Goal: Task Accomplishment & Management: Use online tool/utility

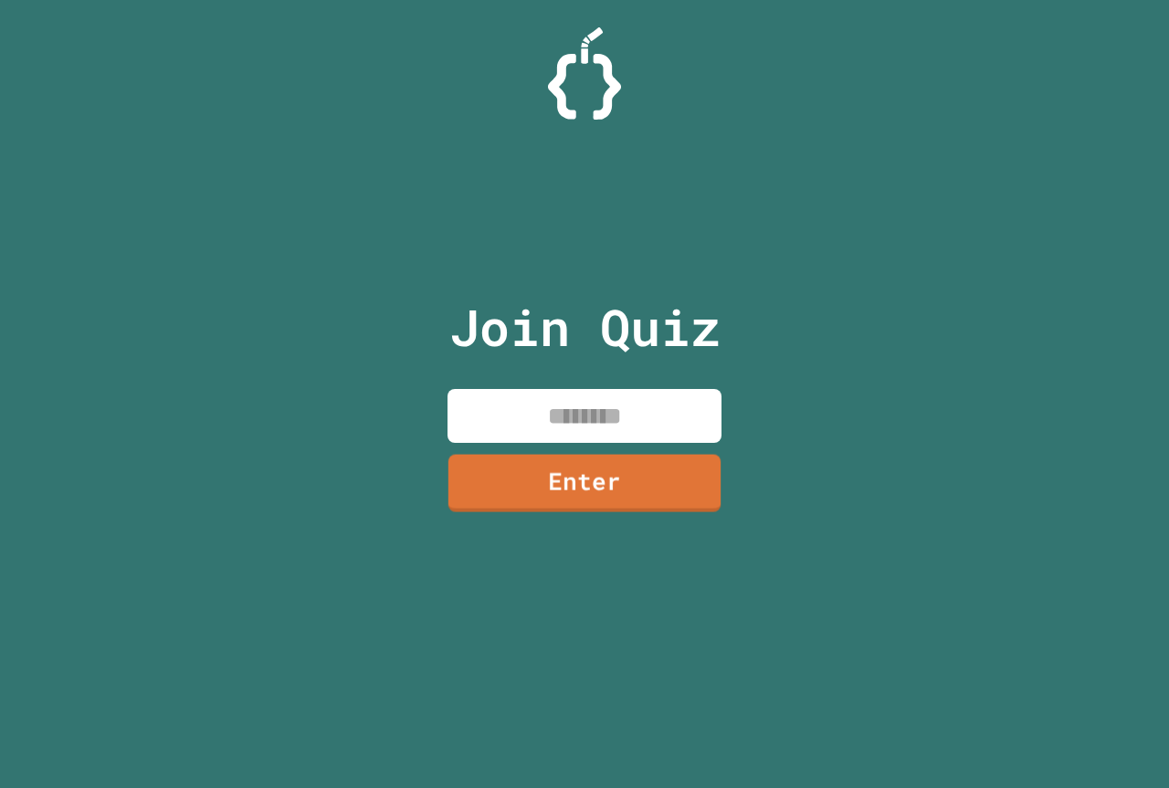
click at [612, 387] on div "Join Quiz Enter" at bounding box center [585, 394] width 308 height 697
click at [613, 397] on input at bounding box center [584, 416] width 274 height 54
type input "********"
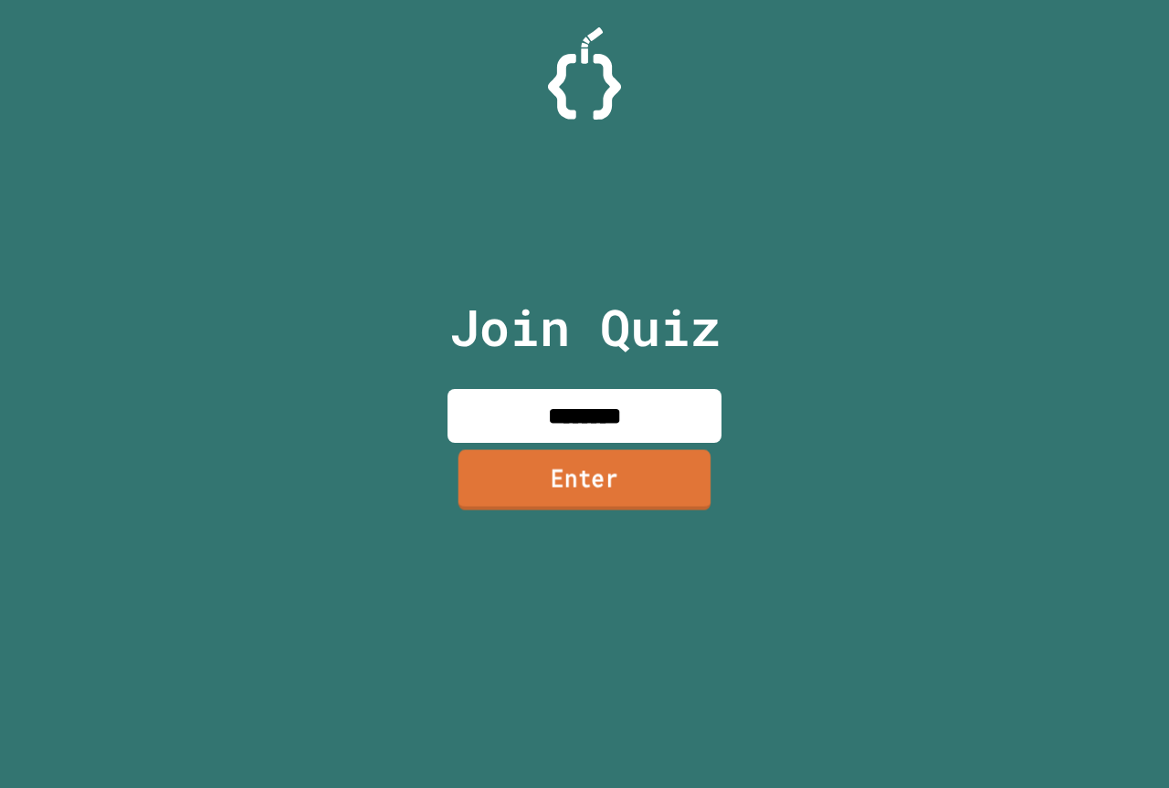
click at [665, 457] on link "Enter" at bounding box center [584, 479] width 253 height 60
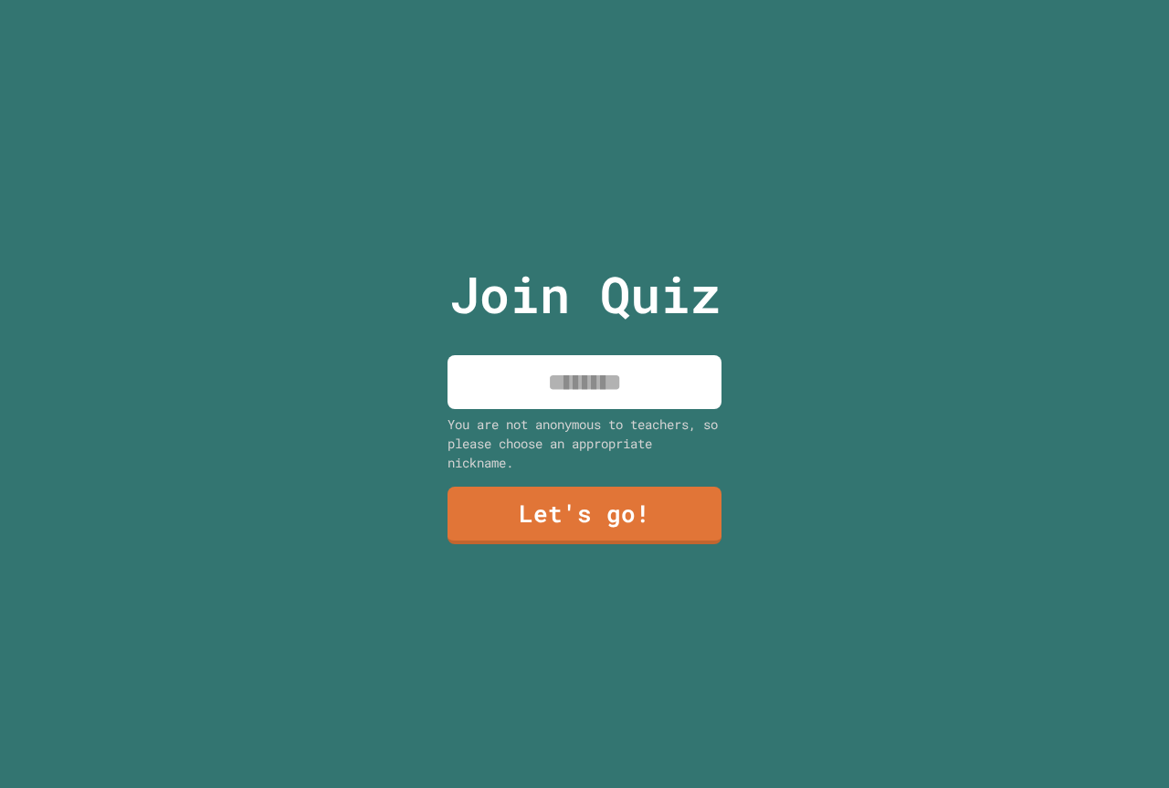
click at [635, 374] on input at bounding box center [584, 382] width 274 height 54
type input "**********"
drag, startPoint x: 625, startPoint y: 475, endPoint x: 641, endPoint y: 488, distance: 20.1
click at [641, 482] on div "**********" at bounding box center [585, 394] width 308 height 788
click at [572, 503] on link "Let's go!" at bounding box center [584, 514] width 272 height 60
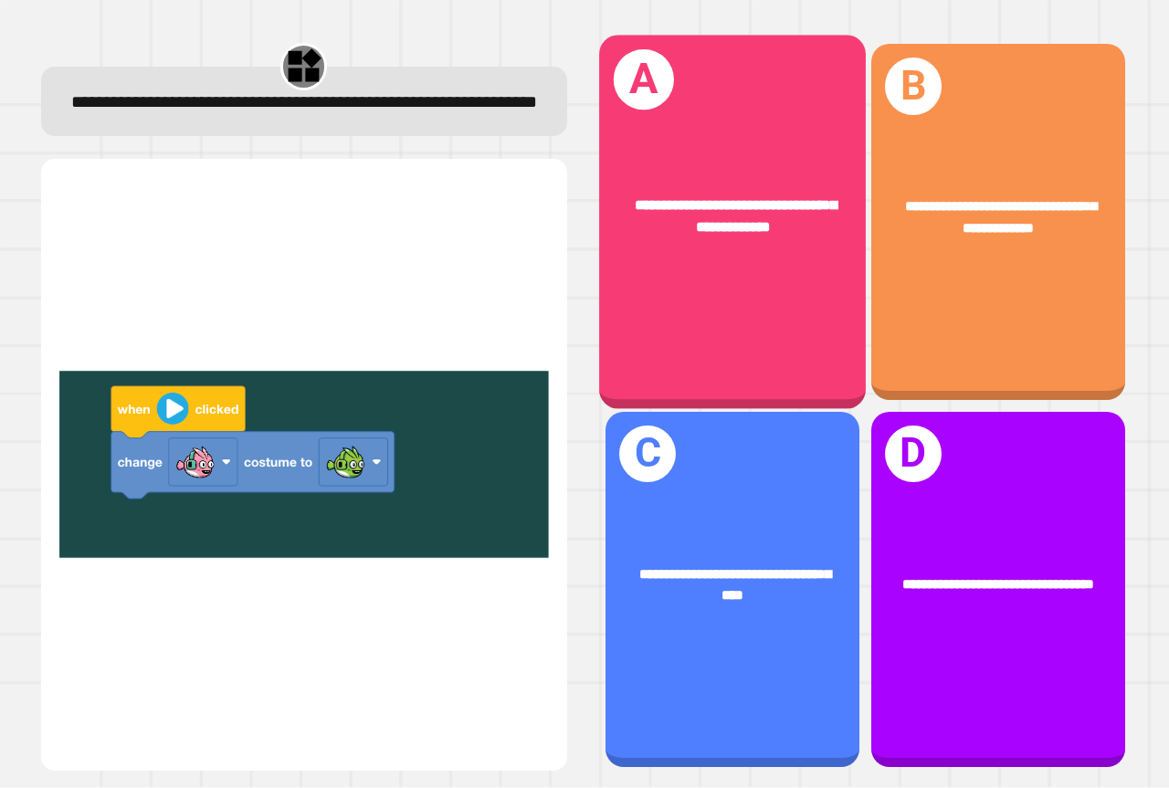
click at [781, 283] on div "**********" at bounding box center [732, 222] width 267 height 373
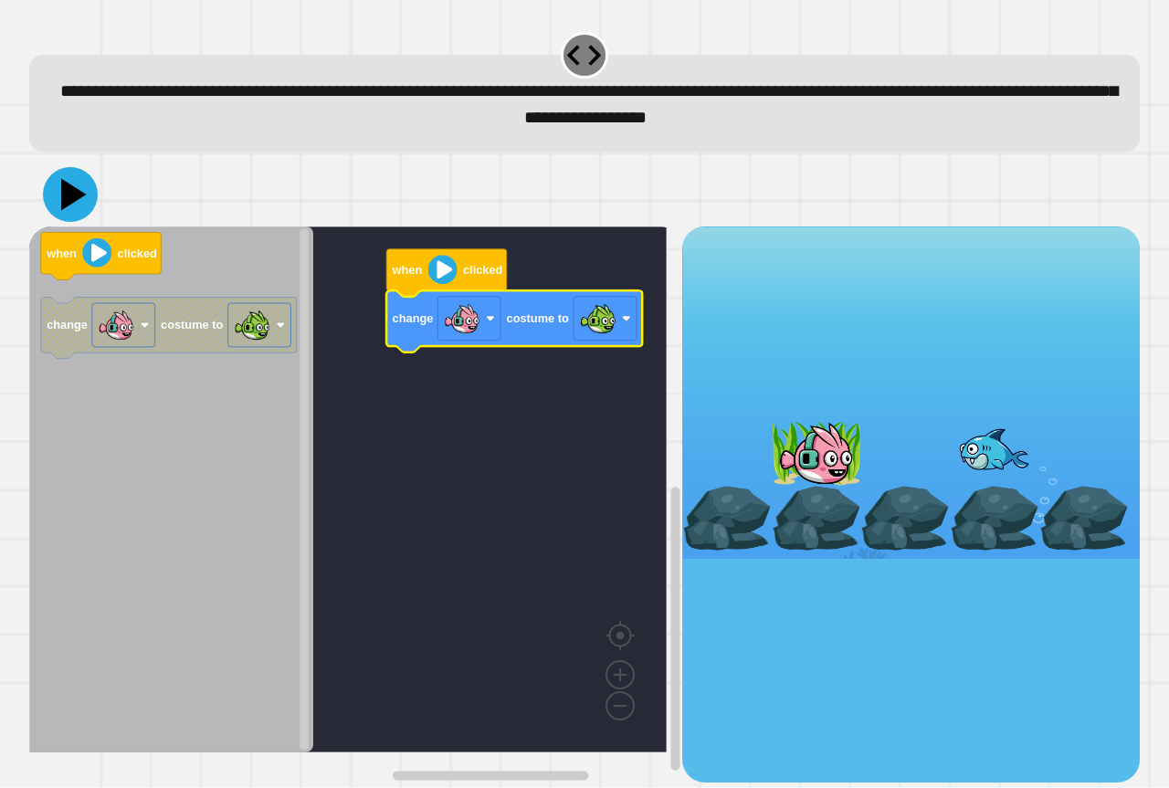
click at [82, 191] on icon at bounding box center [70, 194] width 55 height 55
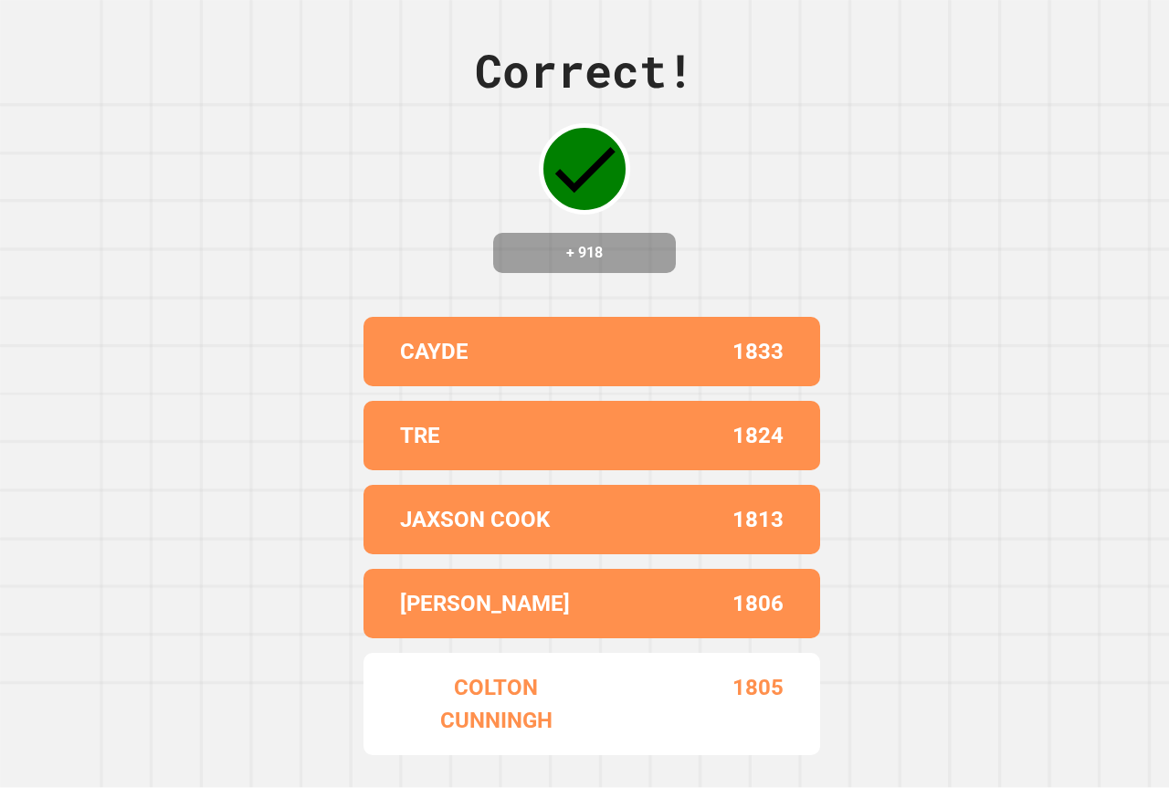
drag, startPoint x: 2, startPoint y: 752, endPoint x: 2, endPoint y: 778, distance: 25.6
drag, startPoint x: 2, startPoint y: 778, endPoint x: 293, endPoint y: 208, distance: 639.9
click at [293, 208] on div "Correct! + 918 CAYDE 1833 TRE 1824 JAXSON COOK 1813 ALEXANDER 1806 COLTON CUNNI…" at bounding box center [584, 394] width 1169 height 788
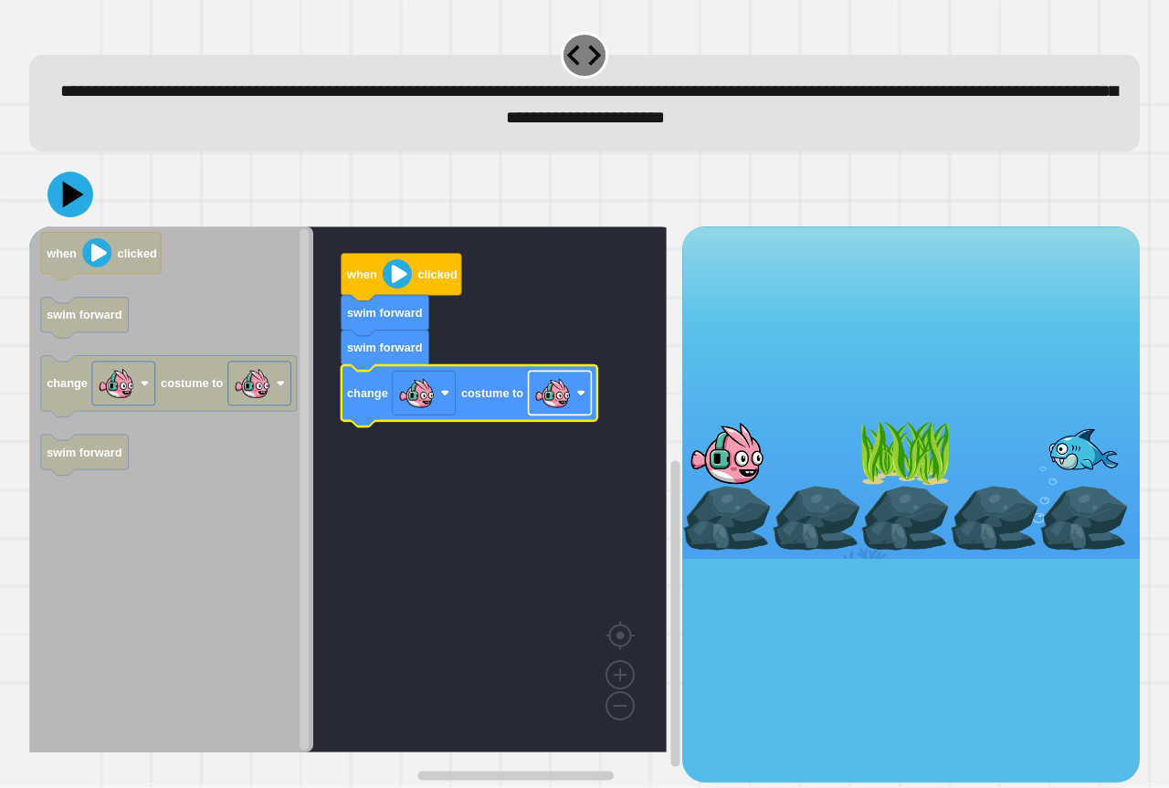
click at [583, 405] on rect "Blockly Workspace" at bounding box center [560, 394] width 63 height 44
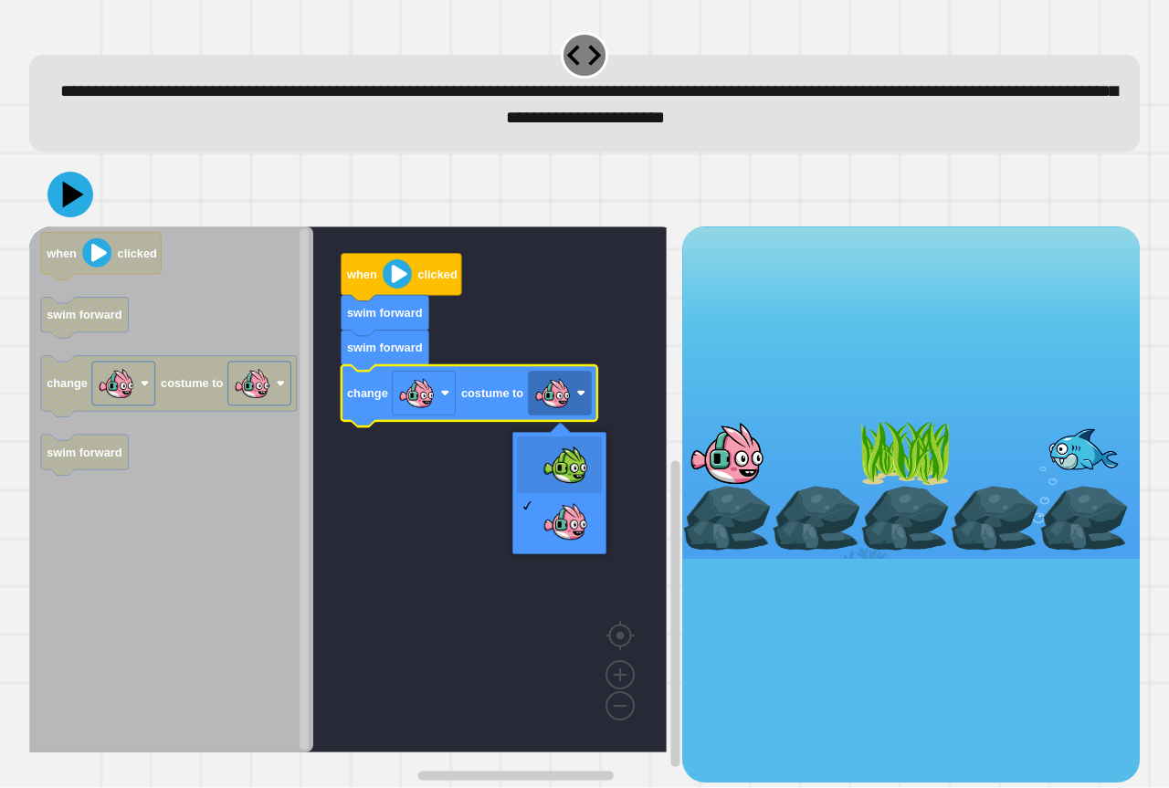
drag, startPoint x: 563, startPoint y: 444, endPoint x: 545, endPoint y: 439, distance: 18.8
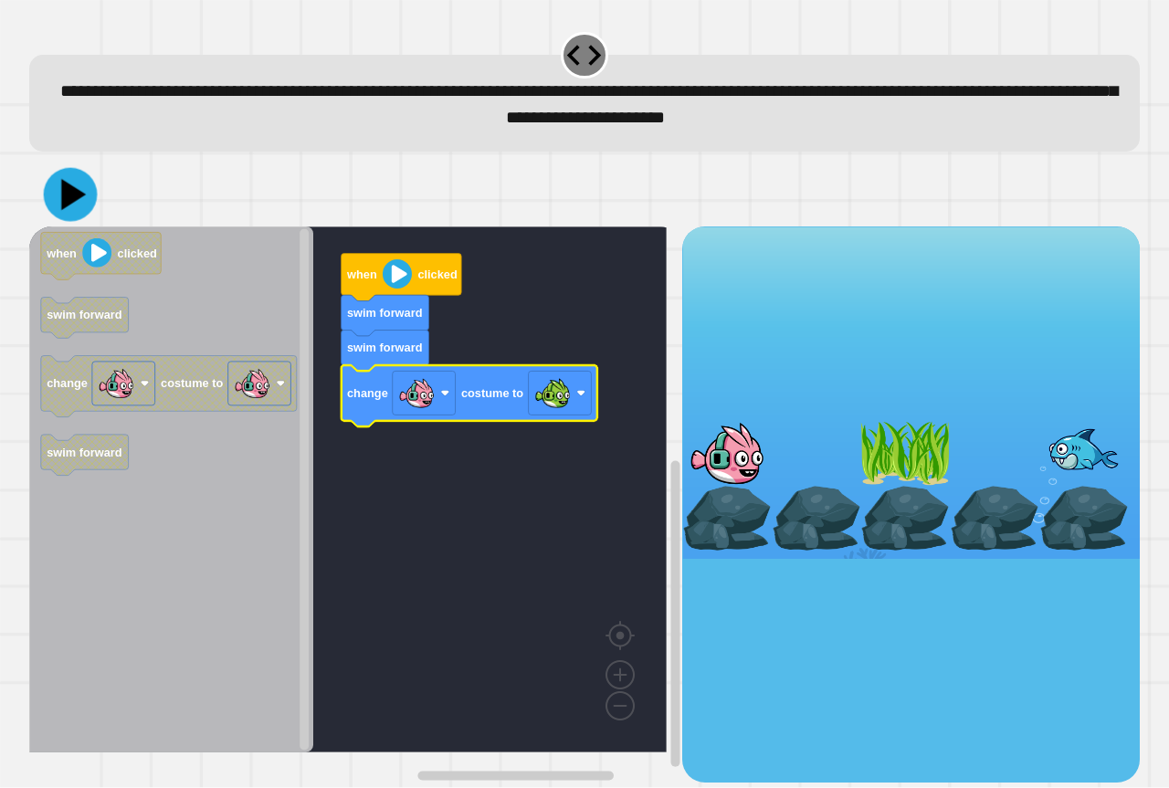
click at [72, 212] on icon at bounding box center [71, 195] width 54 height 54
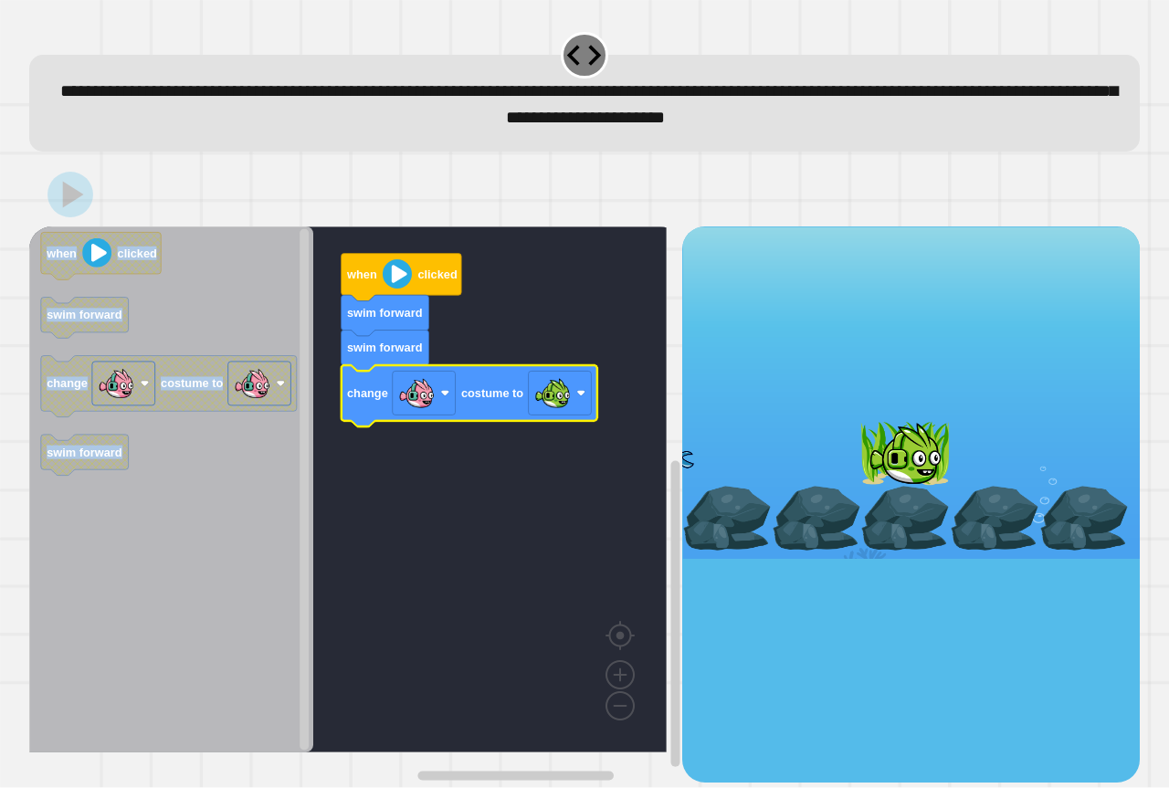
click at [729, 299] on div "**********" at bounding box center [584, 394] width 1169 height 788
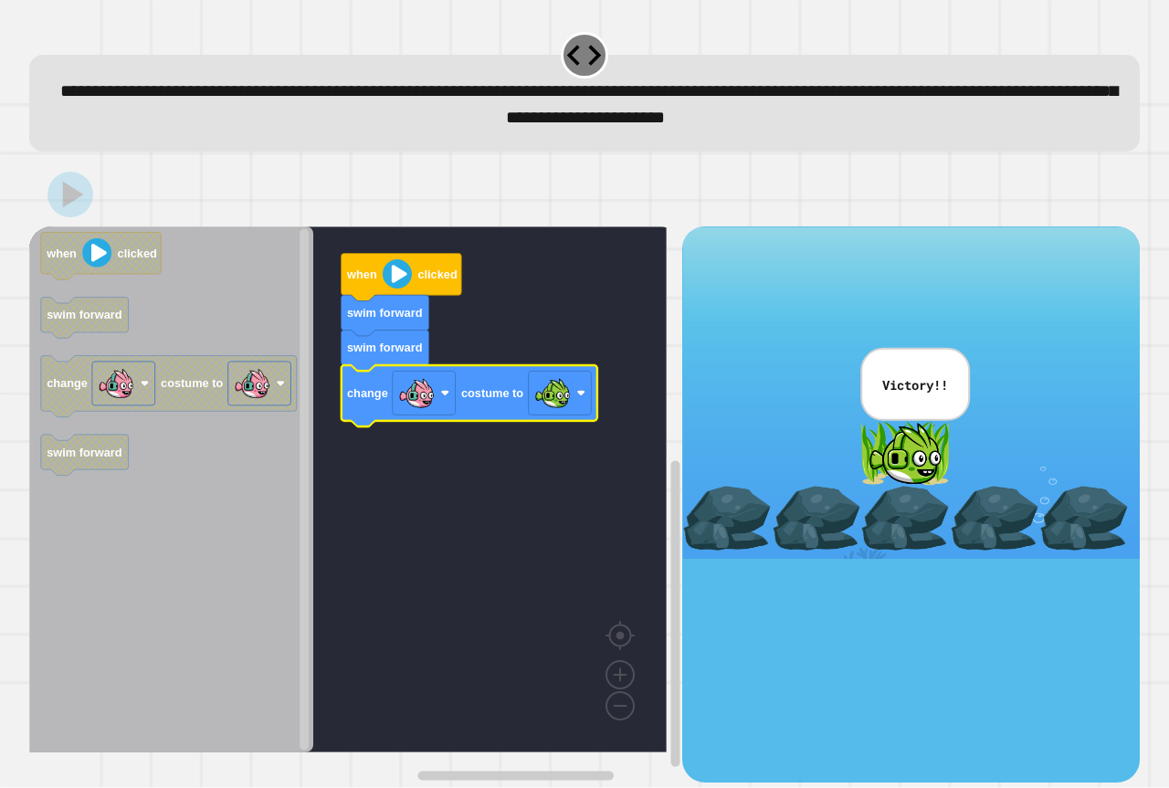
click at [882, 384] on p "Victory!!" at bounding box center [915, 384] width 66 height 19
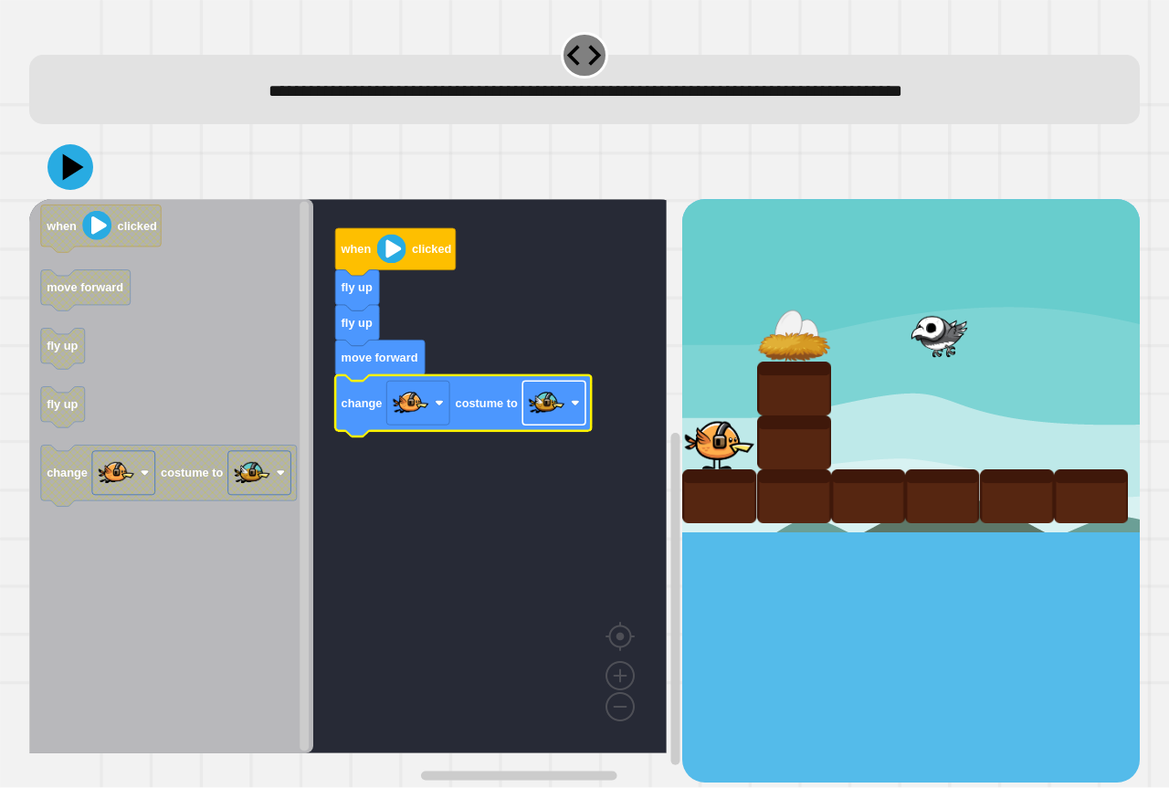
click at [541, 414] on image "Blockly Workspace" at bounding box center [547, 403] width 37 height 37
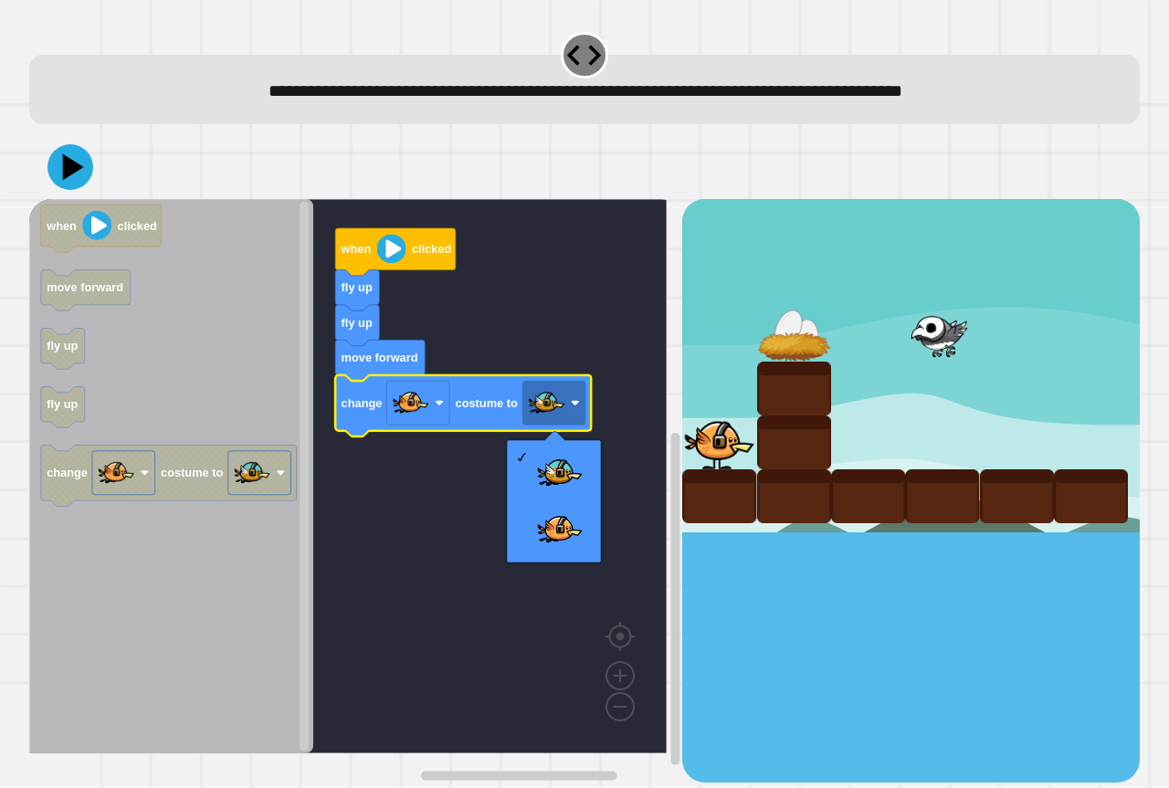
click at [596, 435] on rect "Blockly Workspace" at bounding box center [347, 476] width 637 height 554
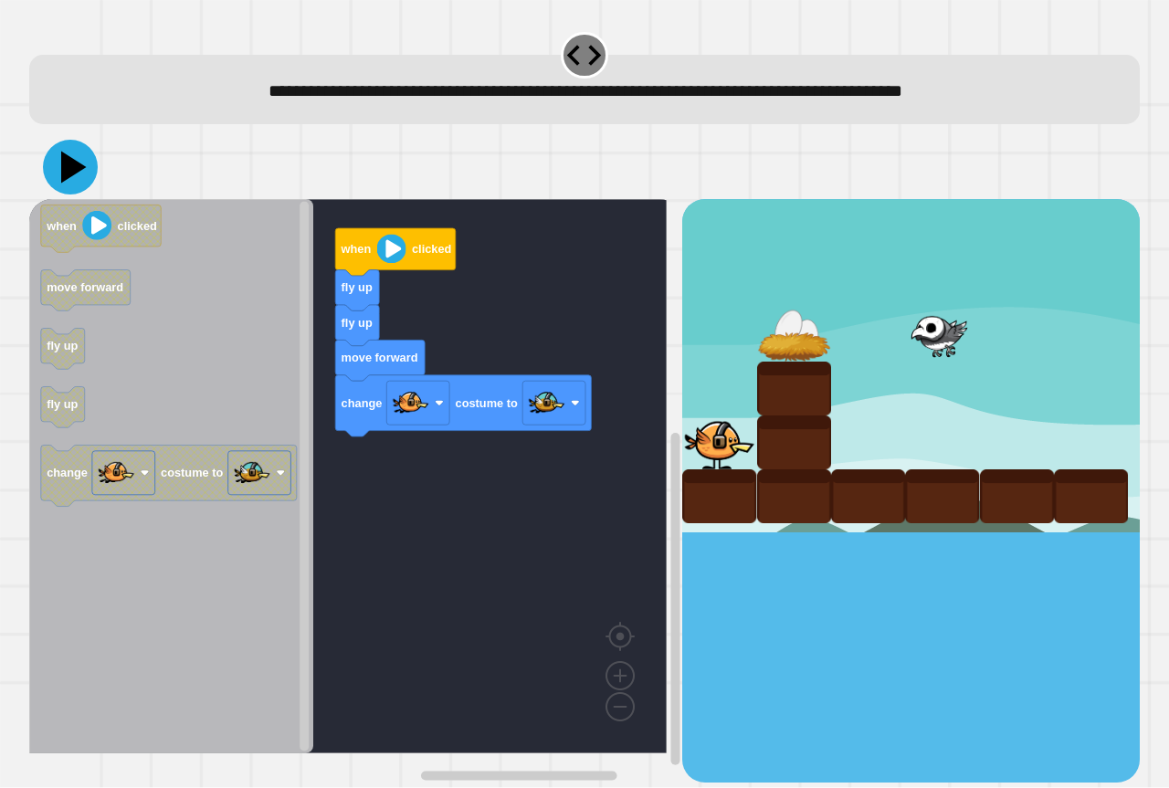
click at [84, 182] on icon at bounding box center [70, 167] width 55 height 55
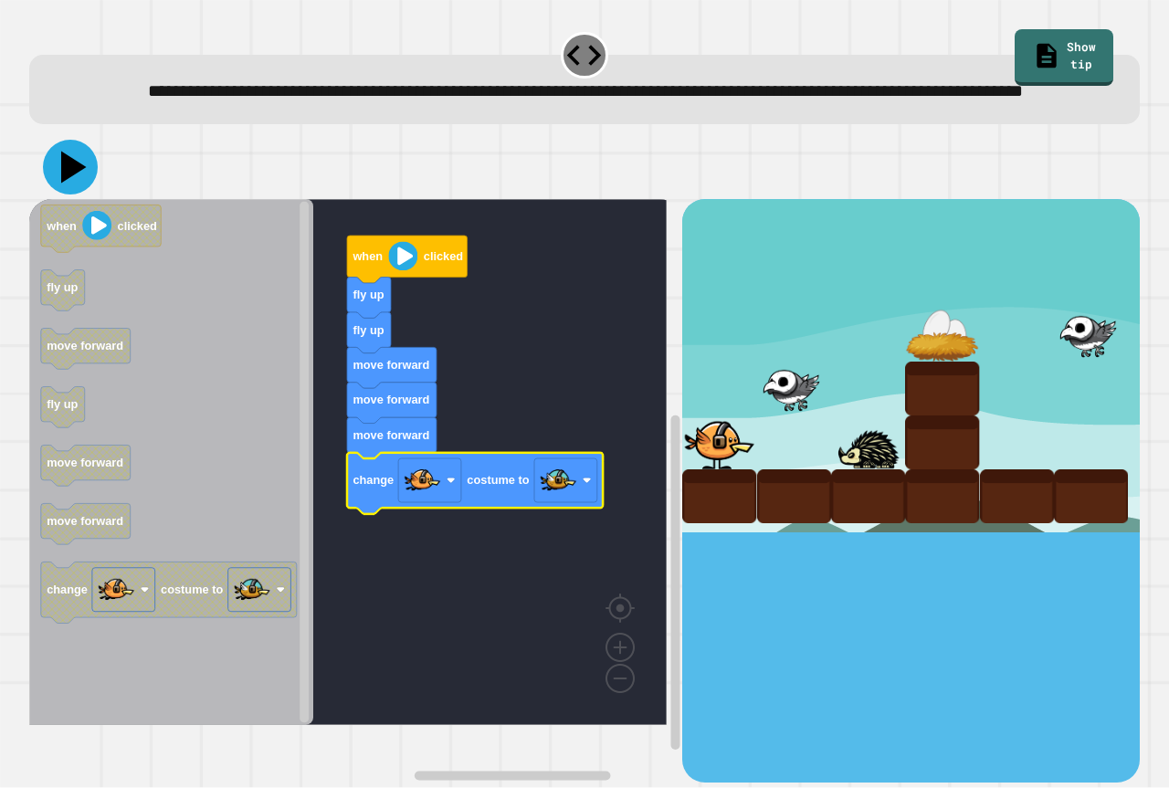
click at [61, 183] on icon at bounding box center [70, 167] width 55 height 55
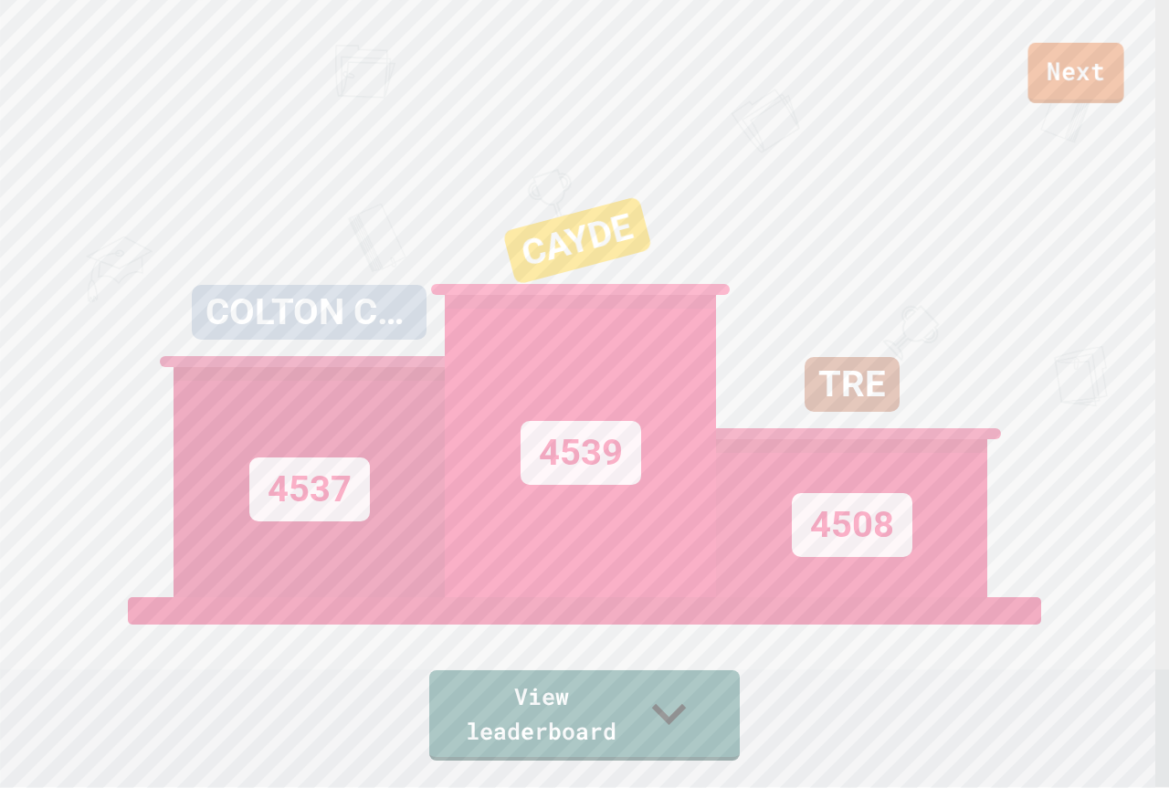
click at [1086, 61] on link "Next" at bounding box center [1076, 73] width 96 height 60
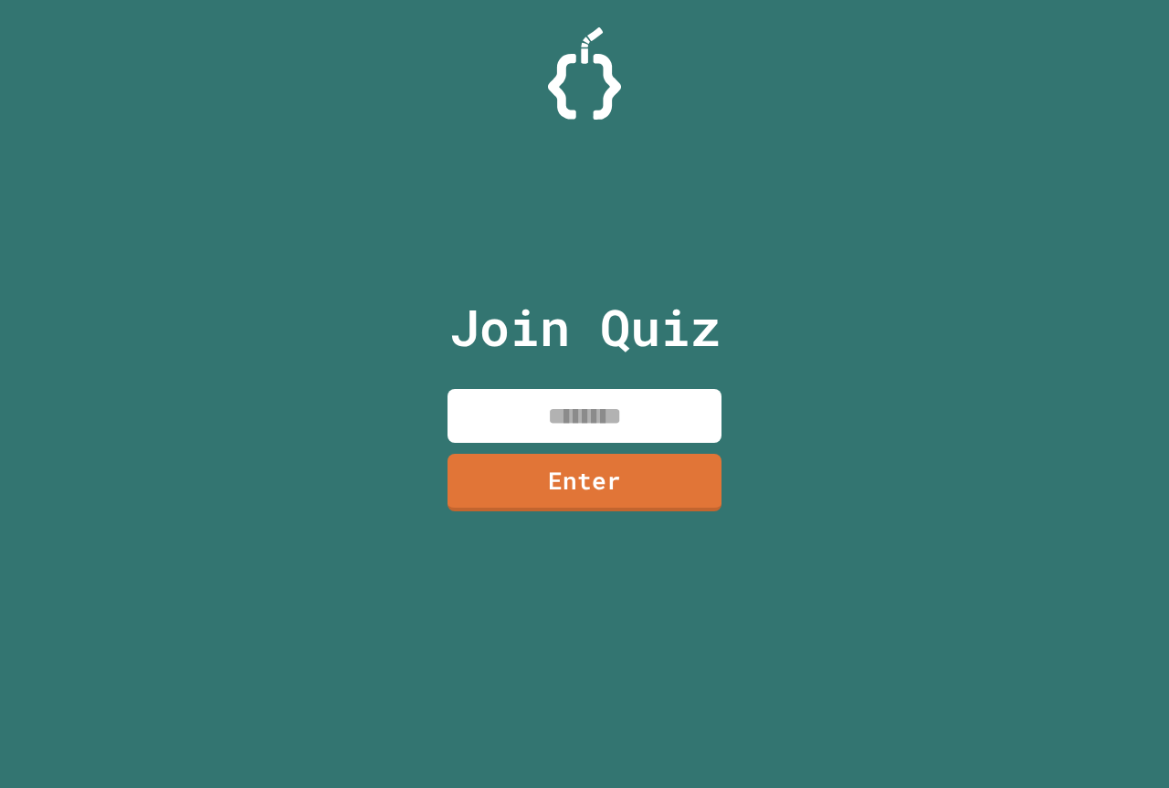
click at [598, 440] on input at bounding box center [584, 416] width 274 height 54
type input "********"
click at [595, 512] on div "Join Quiz ******** Enter" at bounding box center [585, 394] width 308 height 697
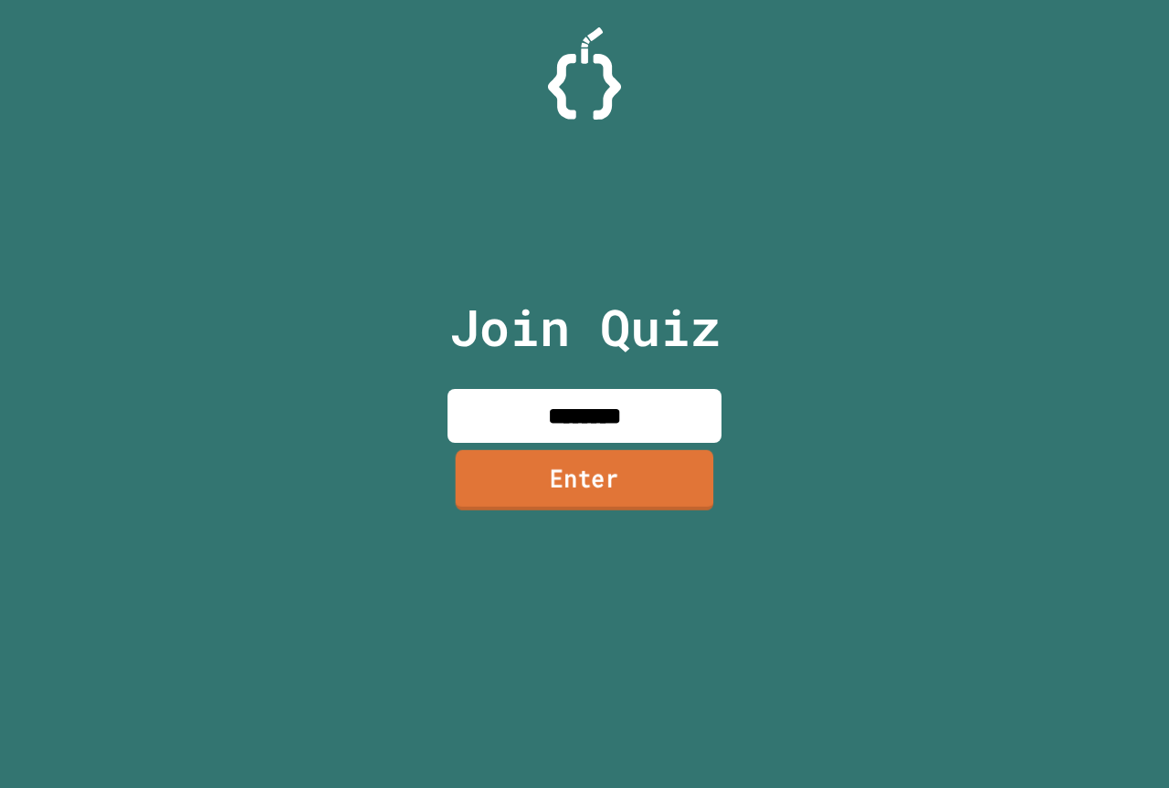
click at [598, 504] on link "Enter" at bounding box center [585, 480] width 258 height 60
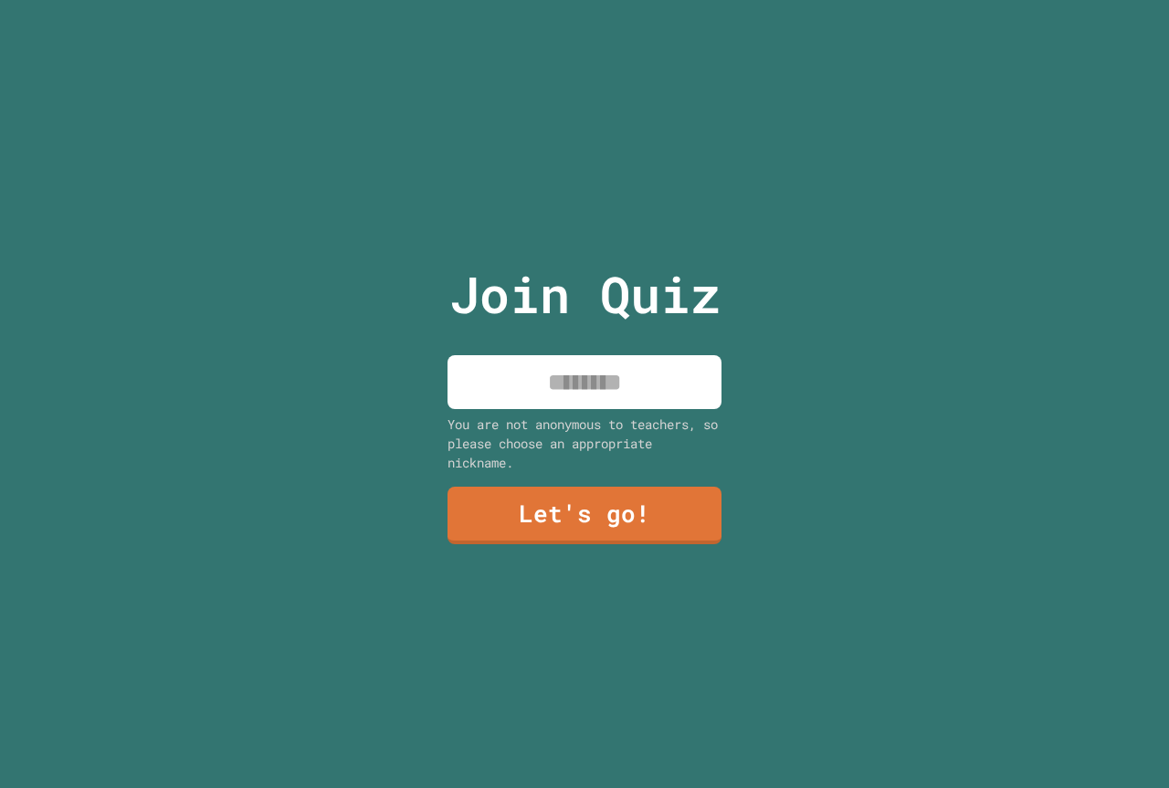
click at [625, 370] on input at bounding box center [584, 382] width 274 height 54
type input "**********"
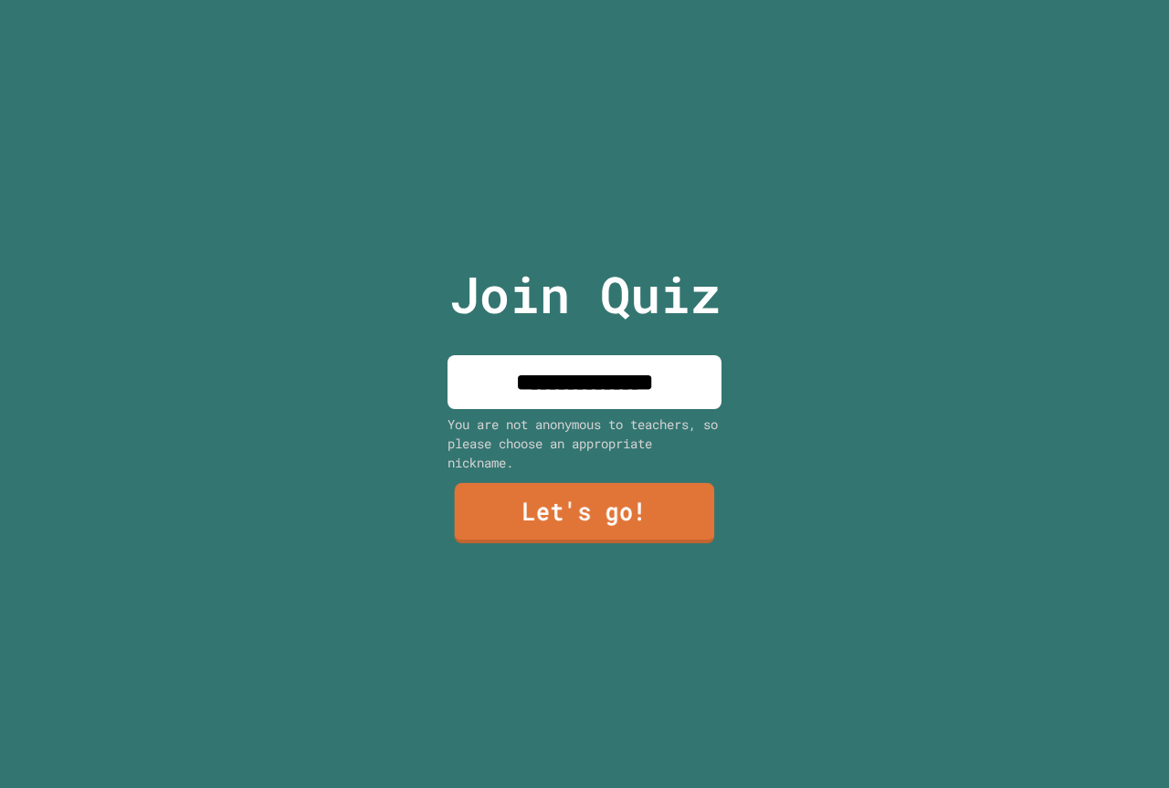
click at [563, 506] on link "Let's go!" at bounding box center [585, 513] width 260 height 60
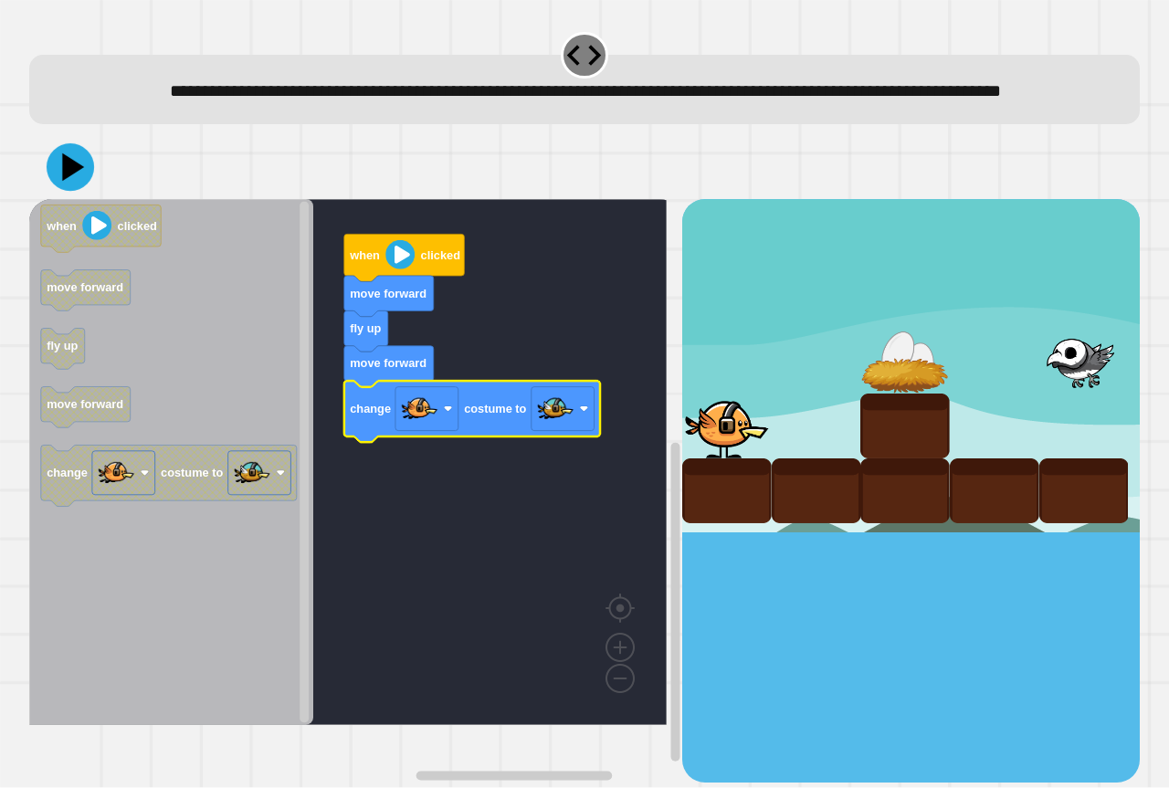
click at [76, 187] on icon at bounding box center [70, 166] width 47 height 47
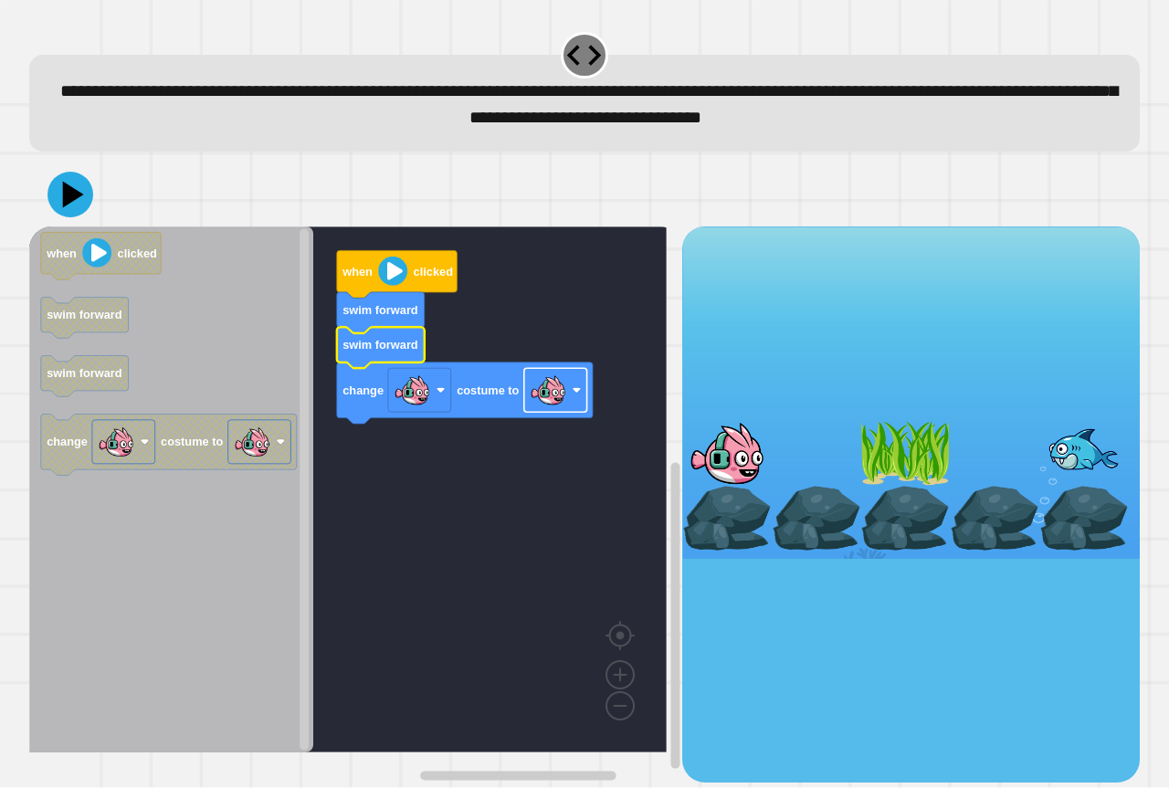
click at [558, 403] on image "Blockly Workspace" at bounding box center [548, 391] width 37 height 37
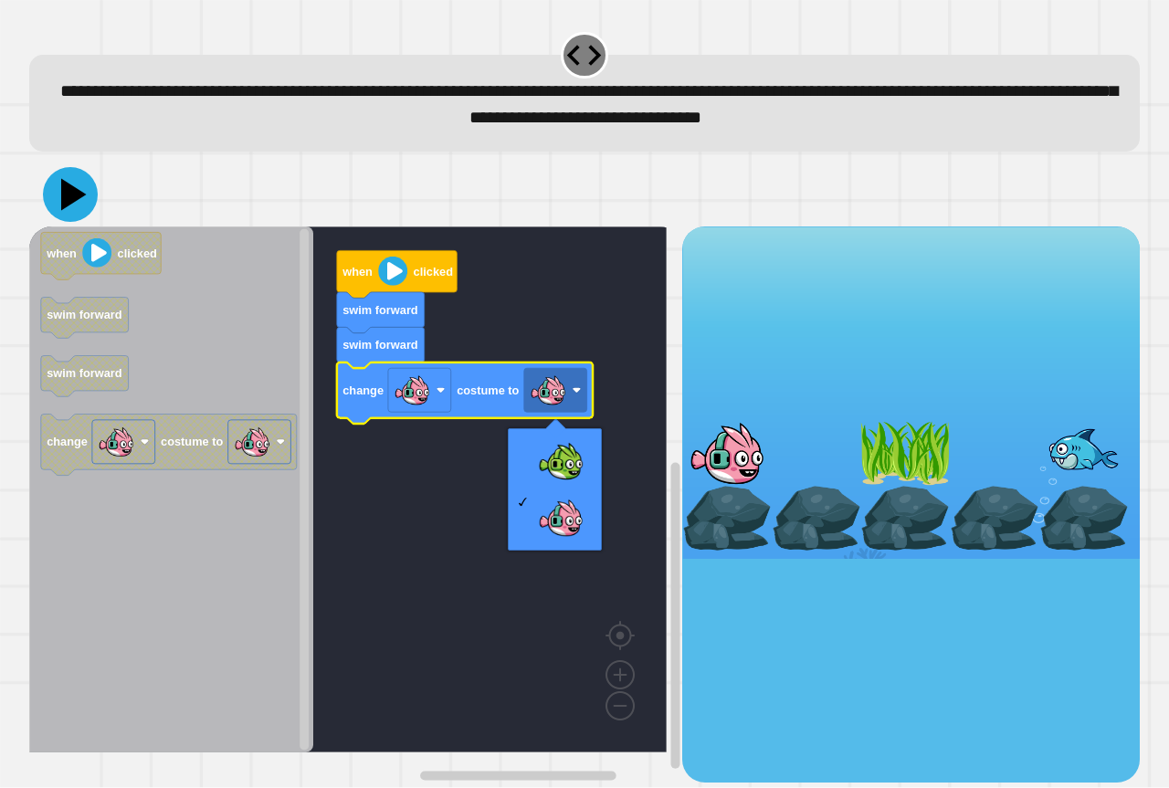
drag, startPoint x: 74, startPoint y: 205, endPoint x: 64, endPoint y: 212, distance: 12.4
click at [75, 204] on icon at bounding box center [70, 194] width 55 height 55
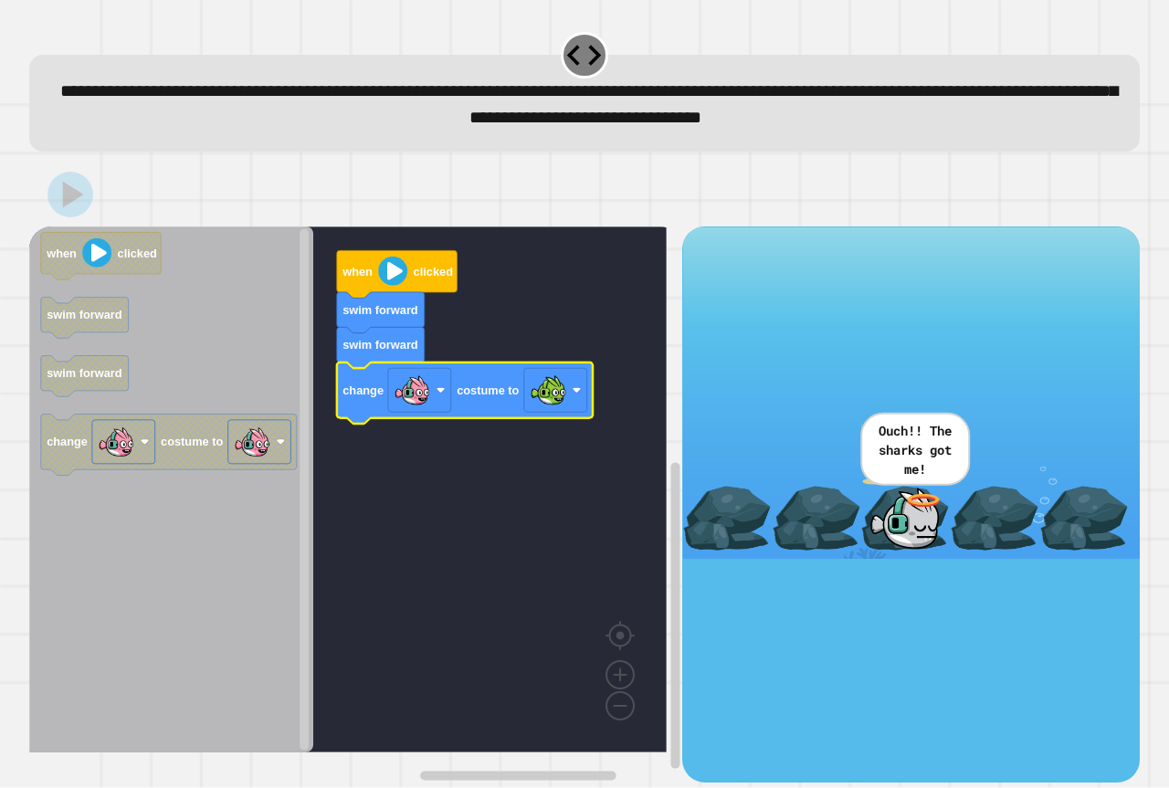
click at [71, 199] on icon at bounding box center [73, 195] width 21 height 26
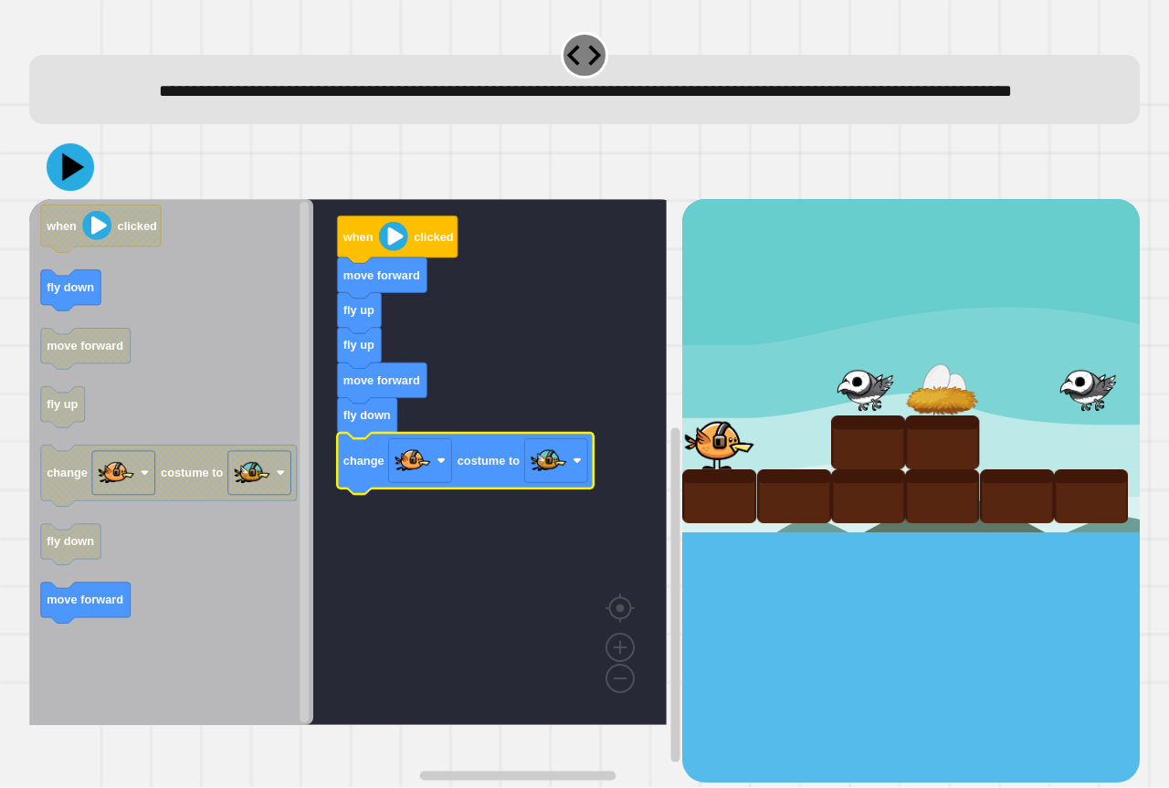
click at [48, 191] on button at bounding box center [70, 166] width 47 height 47
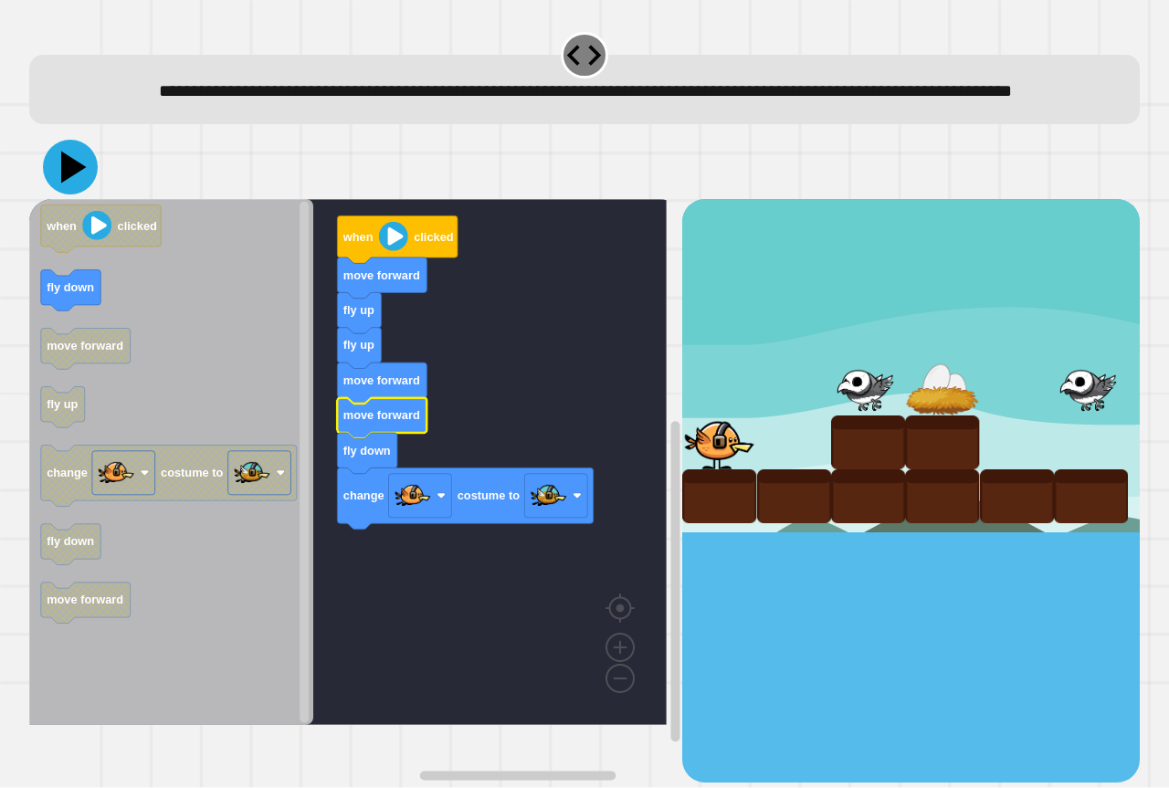
click at [64, 184] on icon at bounding box center [74, 168] width 26 height 32
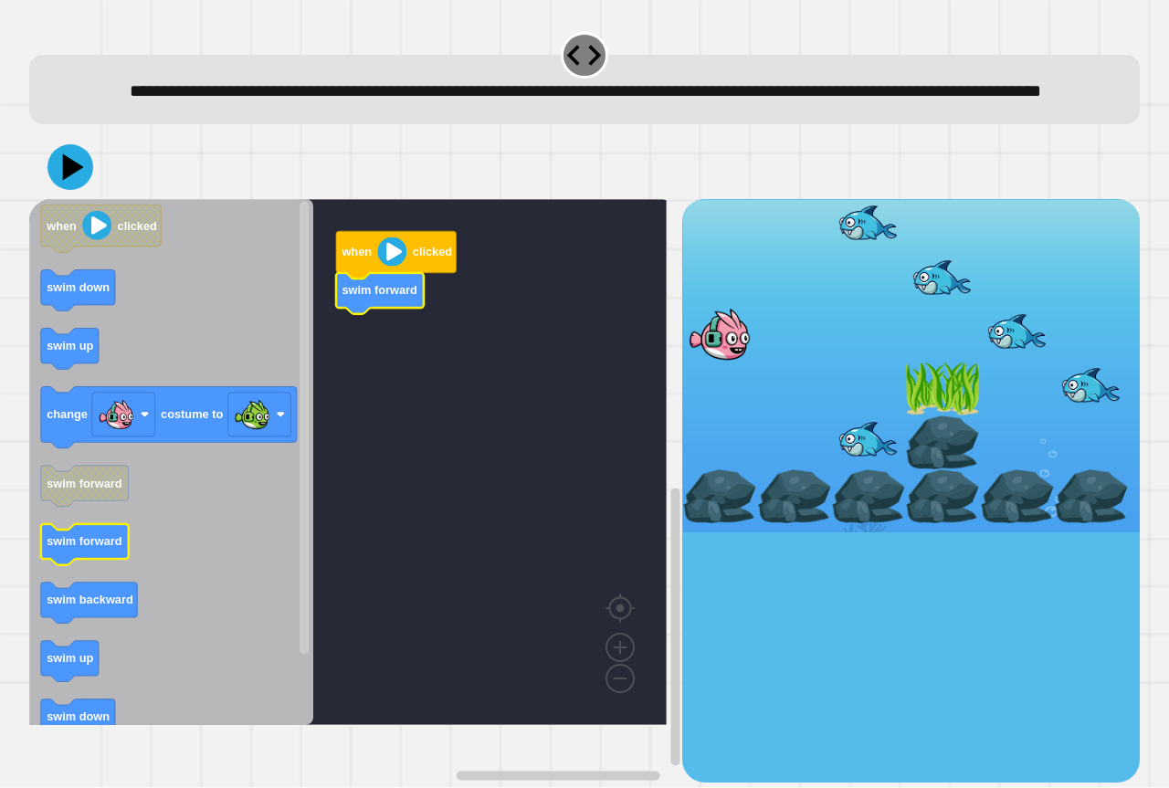
click at [100, 583] on icon "Blockly Workspace" at bounding box center [171, 462] width 284 height 526
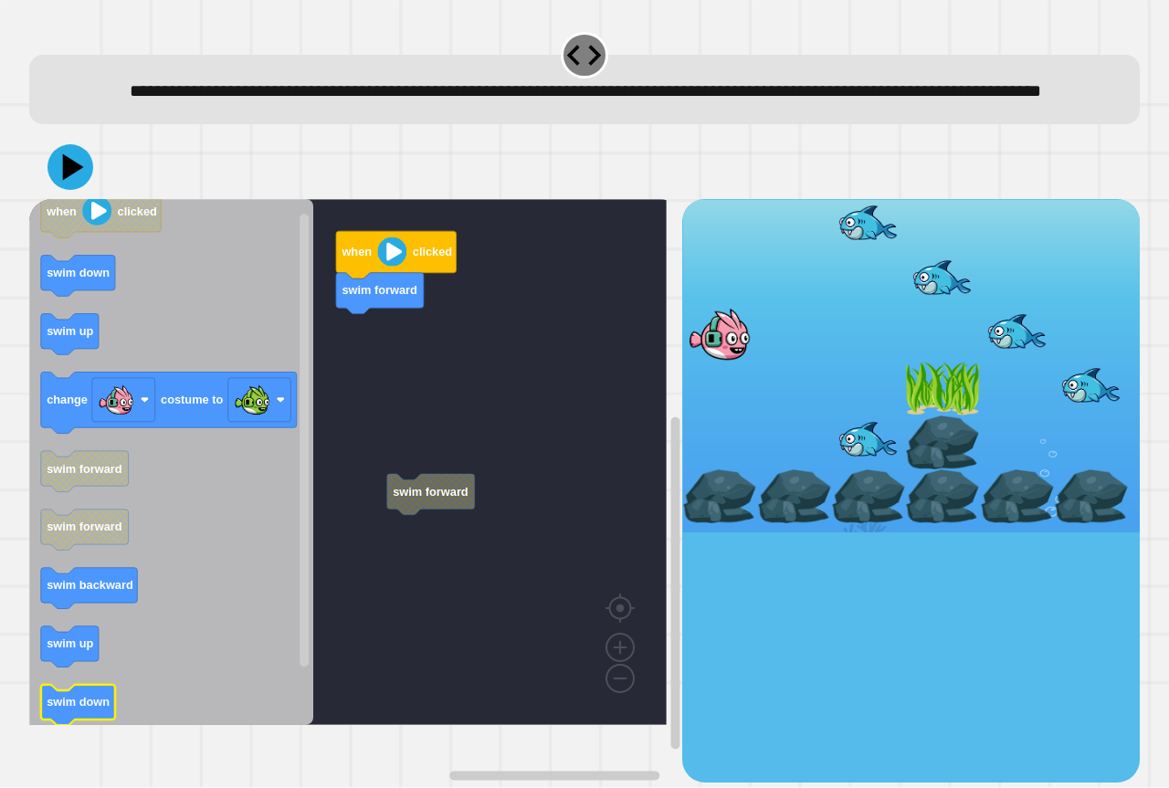
click at [113, 726] on icon "Blockly Workspace" at bounding box center [78, 705] width 74 height 41
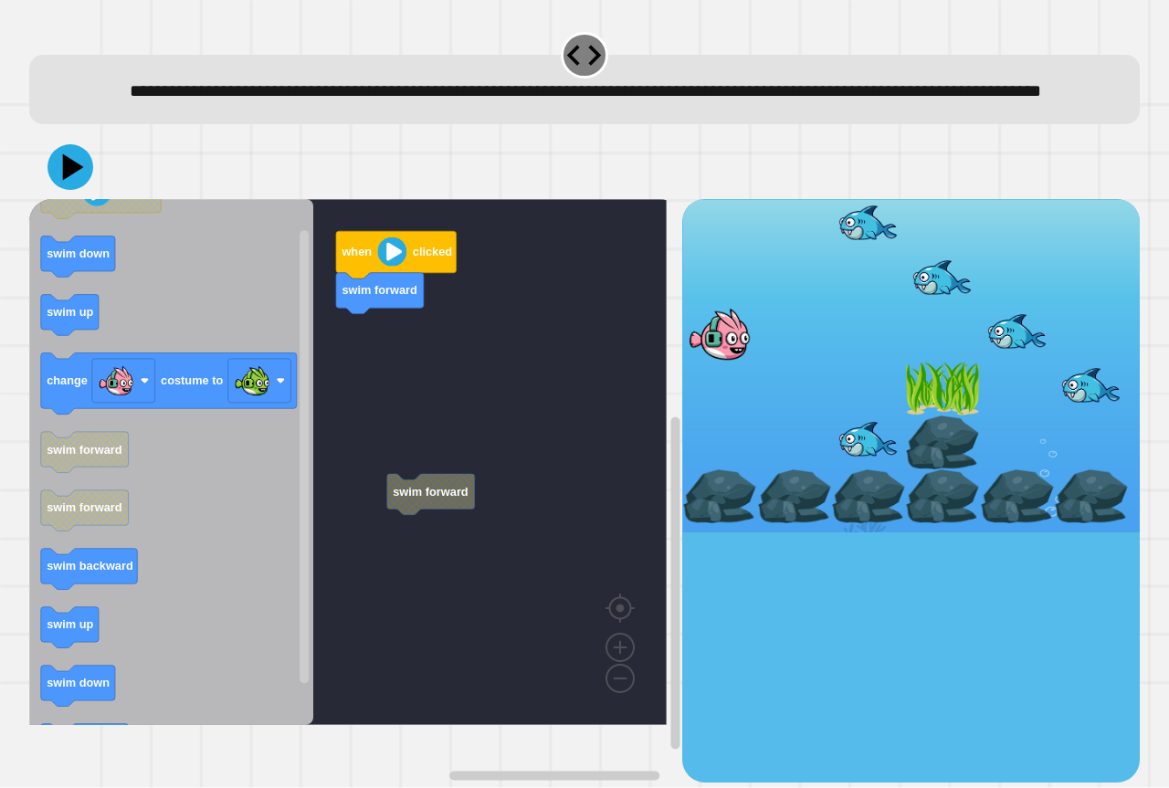
click at [152, 656] on icon "Blockly Workspace" at bounding box center [171, 462] width 284 height 526
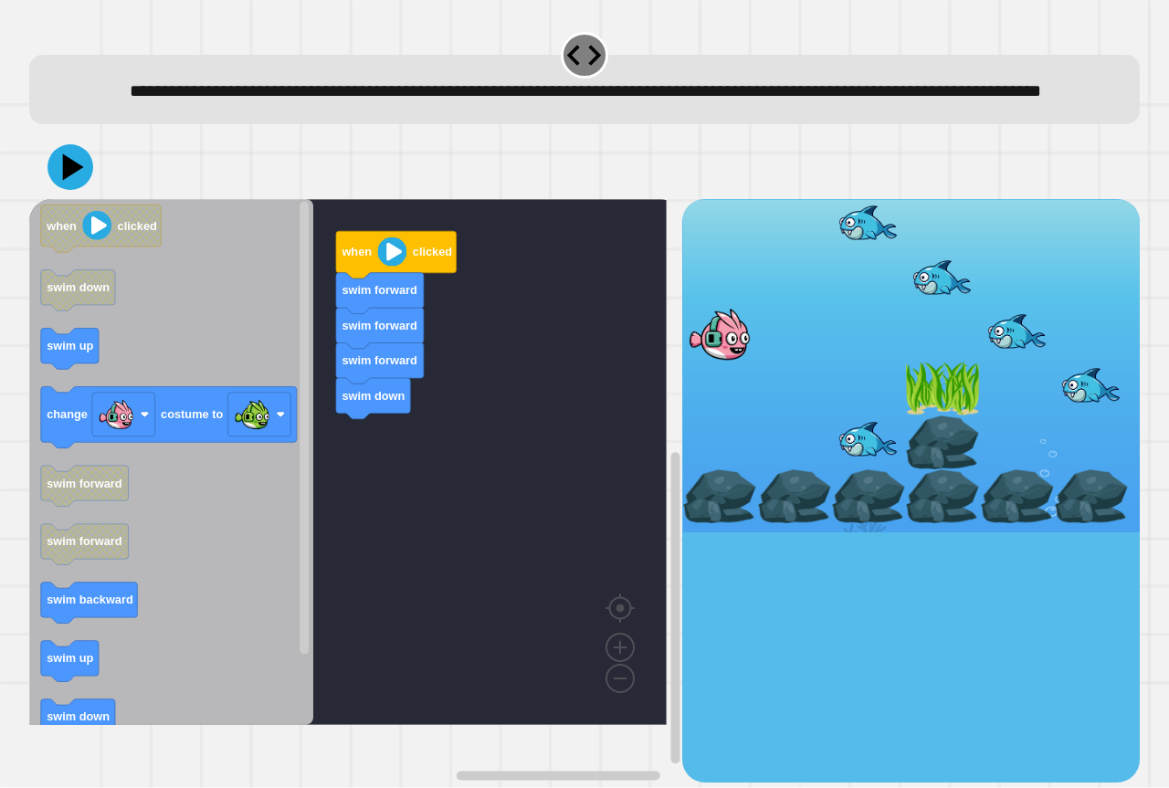
click at [455, 535] on div "when clicked swim forward swim forward swim forward swim down when clicked swim…" at bounding box center [355, 490] width 653 height 583
click at [194, 419] on icon "when clicked swim down swim up change costume to swim forward swim forward swim…" at bounding box center [171, 462] width 284 height 526
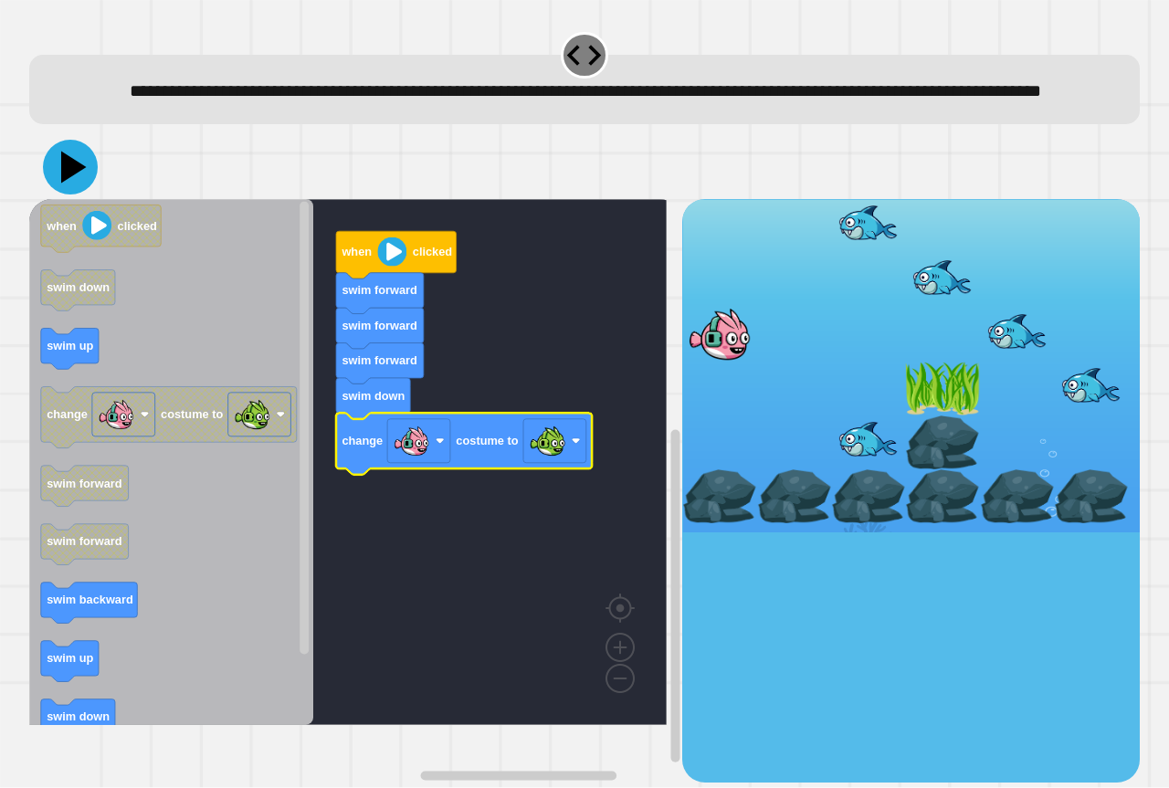
click at [88, 194] on icon at bounding box center [70, 167] width 55 height 55
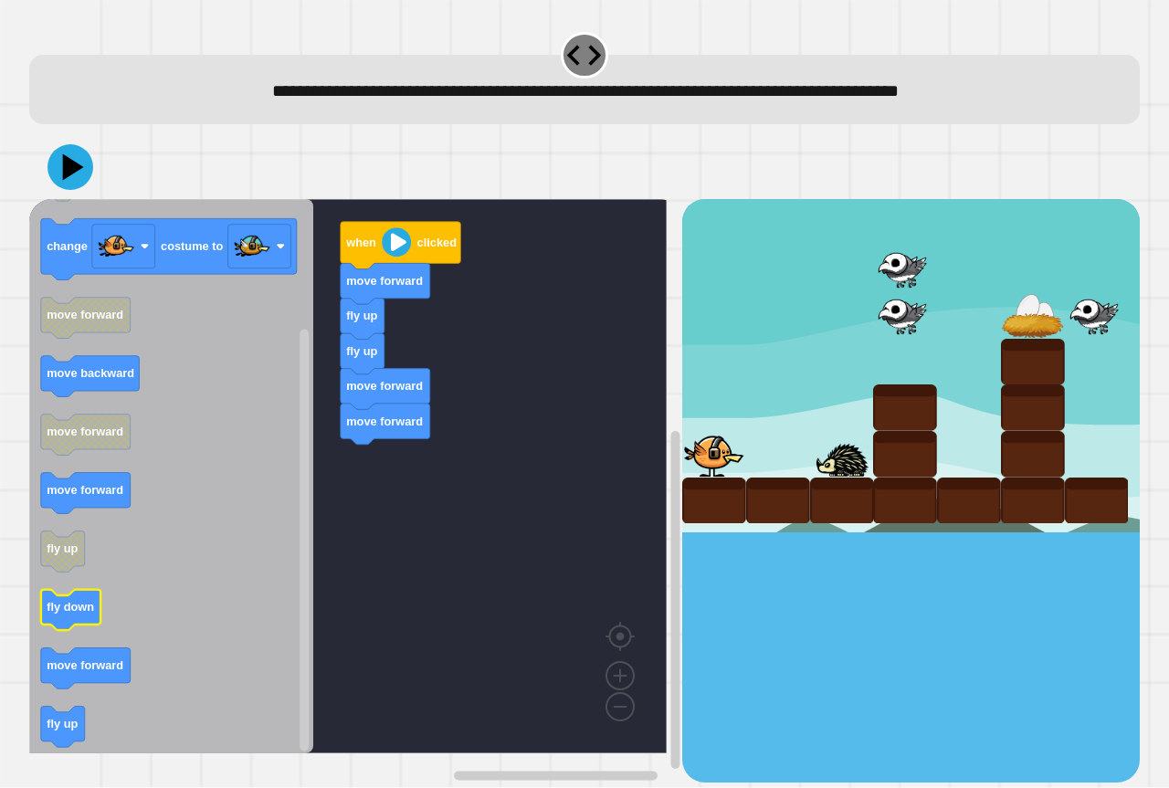
click at [92, 613] on text "fly down" at bounding box center [70, 608] width 47 height 14
click at [89, 694] on icon "Blockly Workspace" at bounding box center [171, 476] width 284 height 554
click at [366, 476] on rect "Blockly Workspace" at bounding box center [347, 476] width 637 height 554
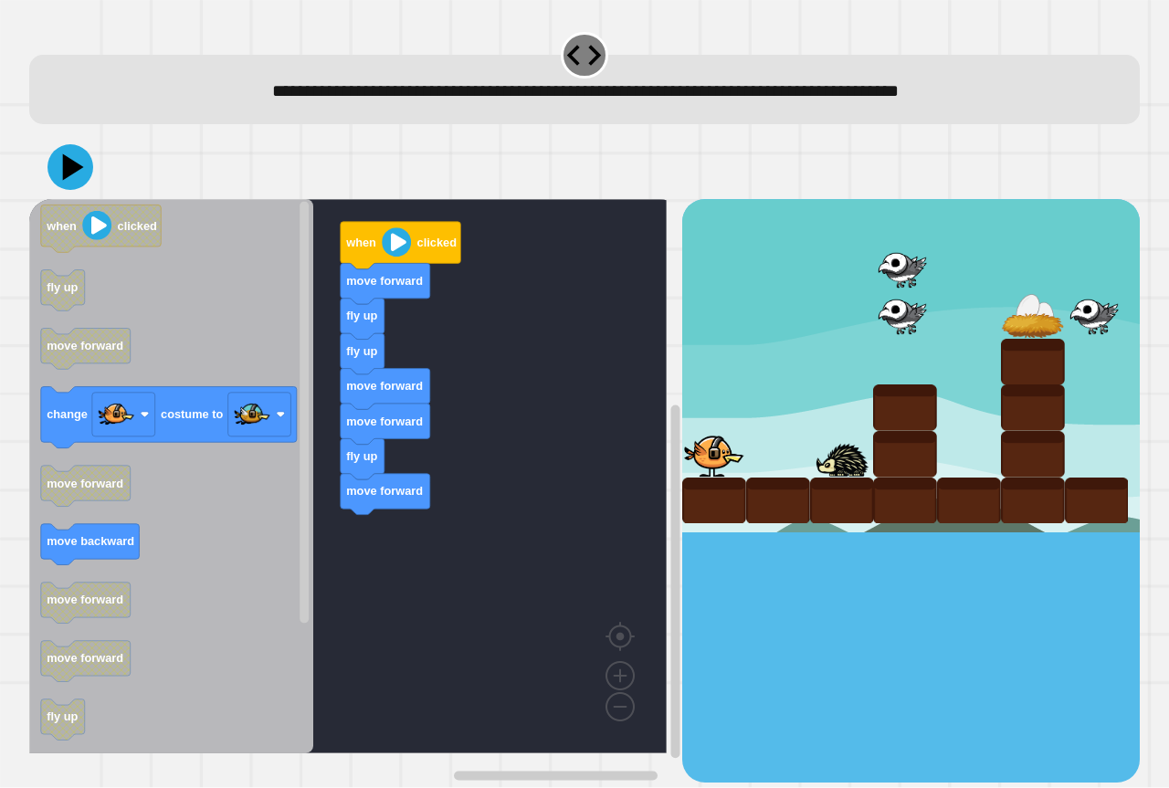
click at [468, 564] on div "when clicked move forward fly up fly up move forward move forward fly up move f…" at bounding box center [355, 490] width 653 height 583
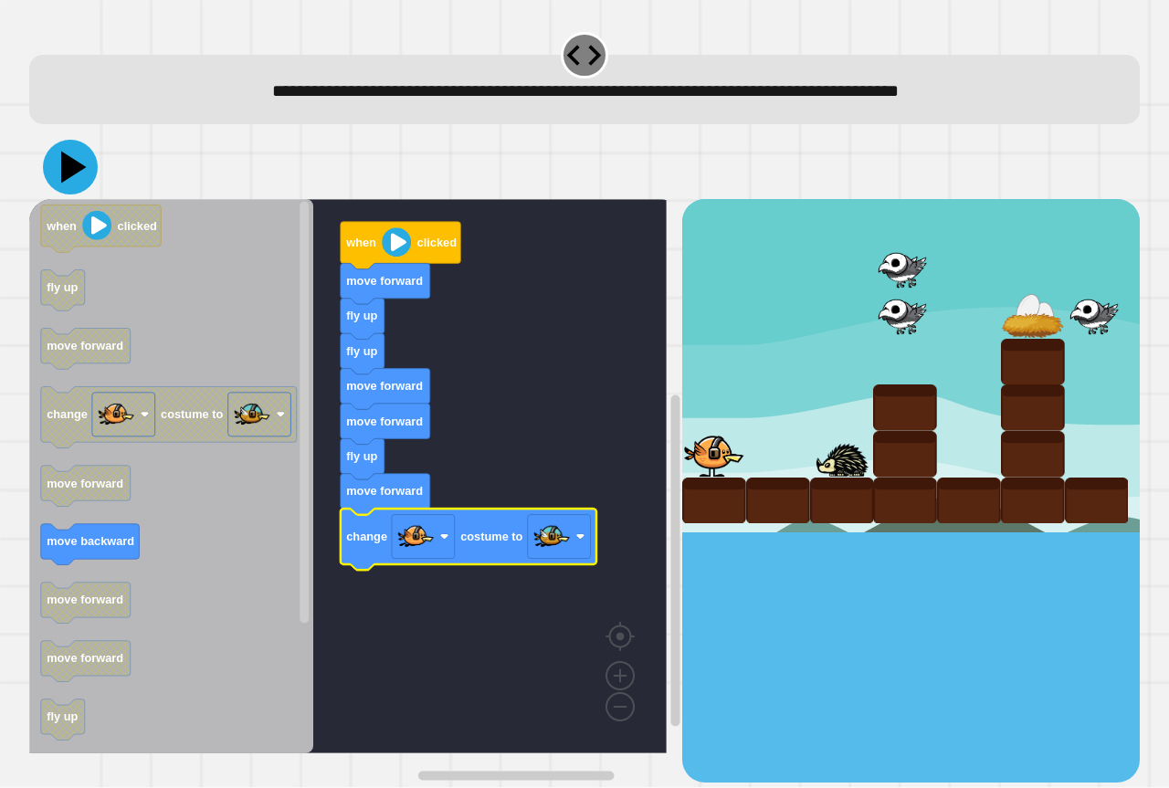
click at [77, 166] on icon at bounding box center [74, 168] width 26 height 32
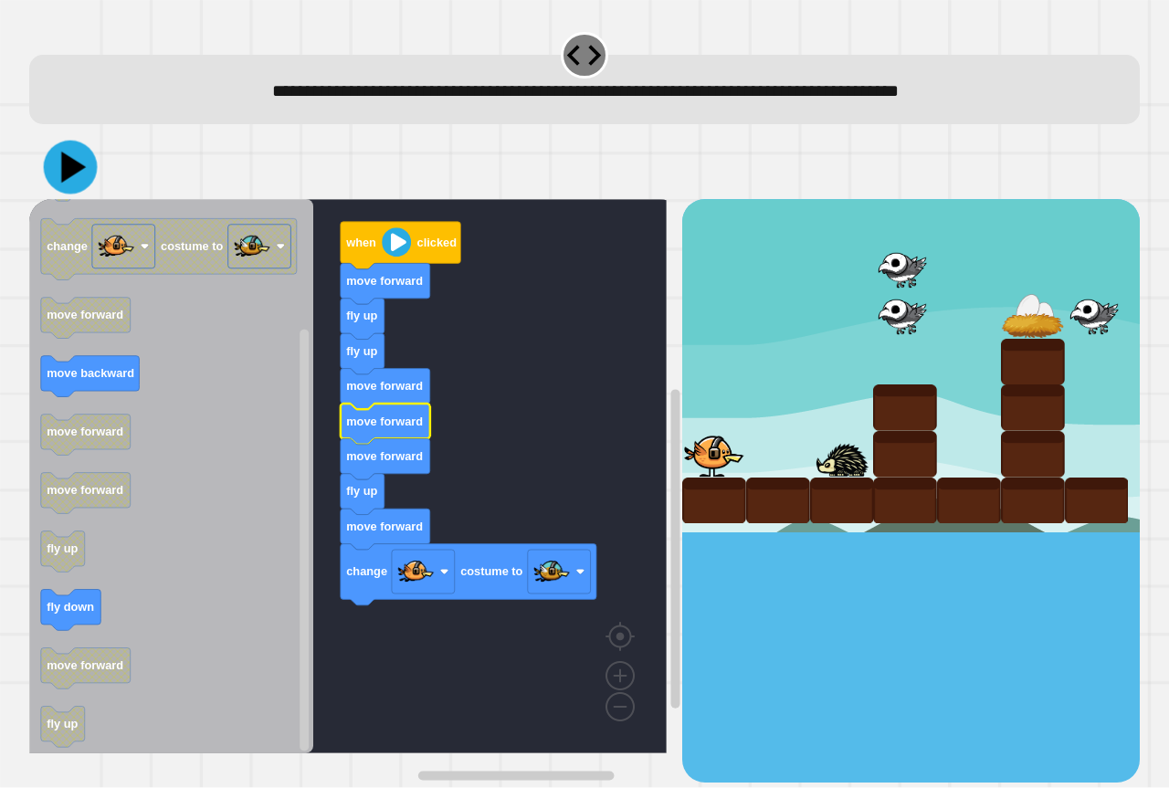
drag, startPoint x: 48, startPoint y: 166, endPoint x: 58, endPoint y: 168, distance: 10.2
click at [58, 167] on div at bounding box center [584, 167] width 1110 height 64
click at [60, 170] on icon at bounding box center [70, 167] width 55 height 55
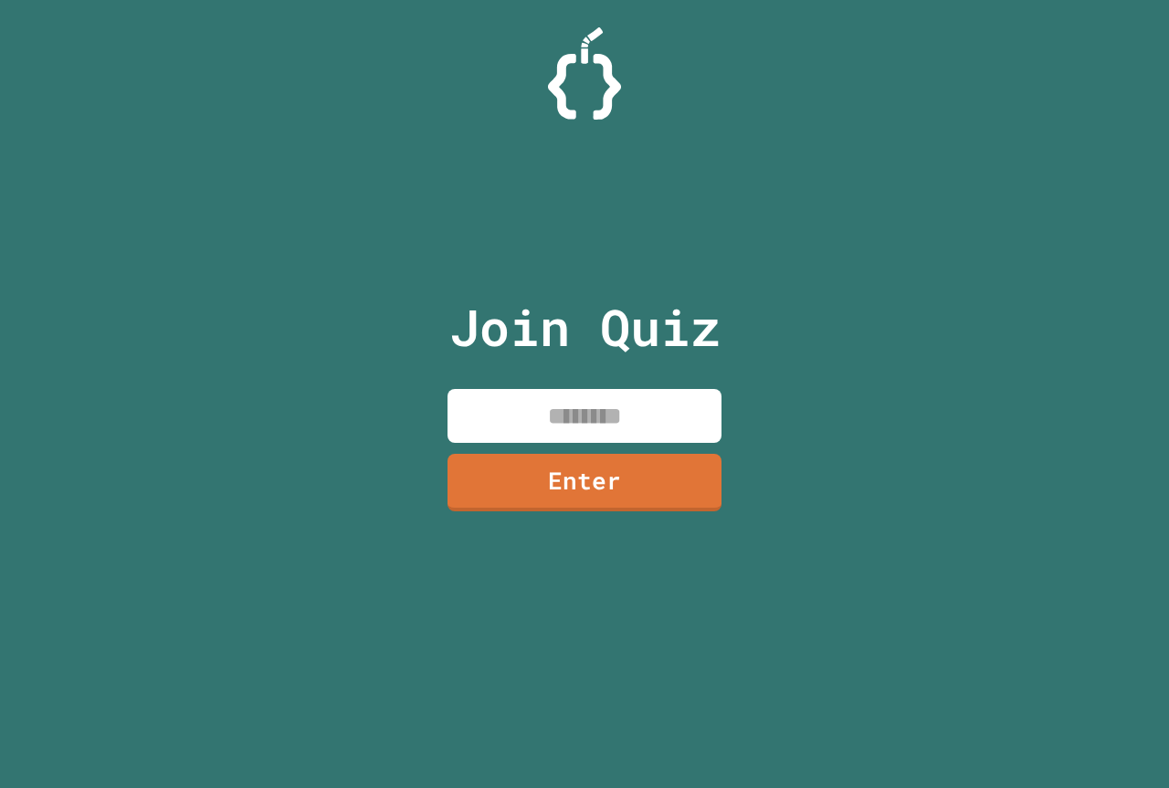
drag, startPoint x: 640, startPoint y: 405, endPoint x: 640, endPoint y: 391, distance: 14.6
click at [640, 402] on input at bounding box center [584, 416] width 274 height 54
type input "********"
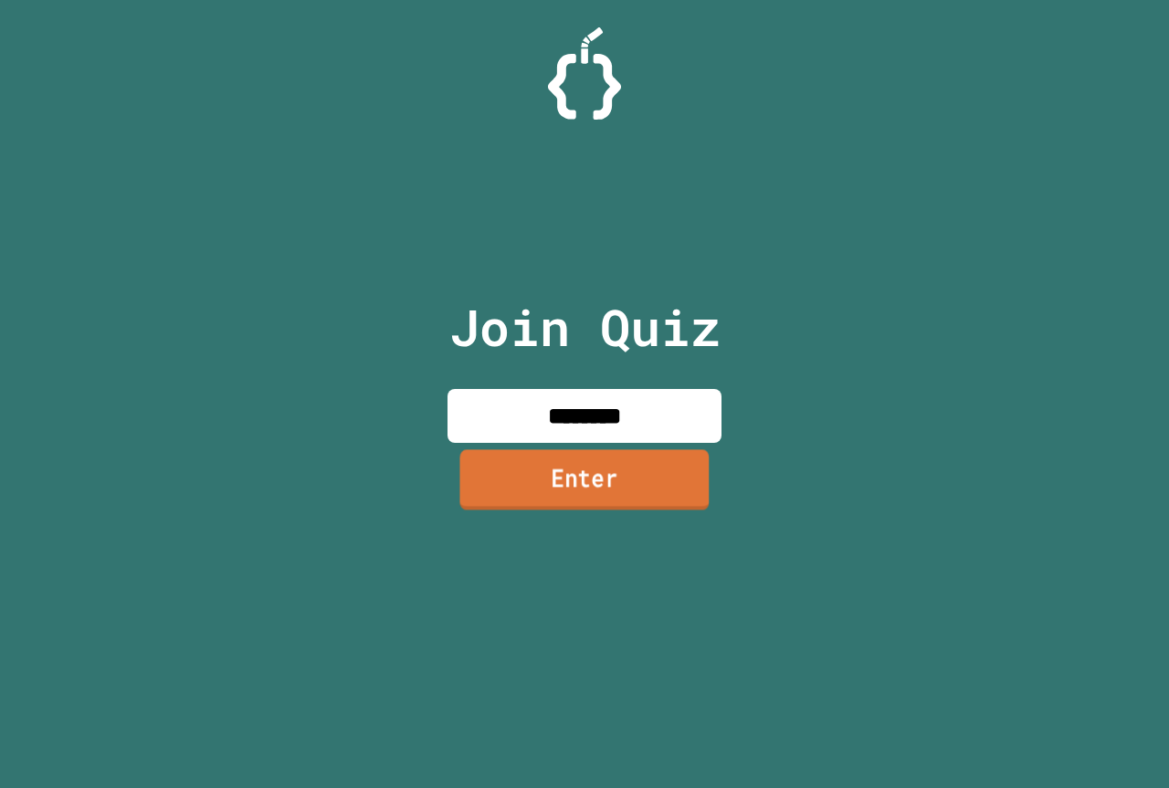
click at [482, 504] on link "Enter" at bounding box center [584, 479] width 249 height 60
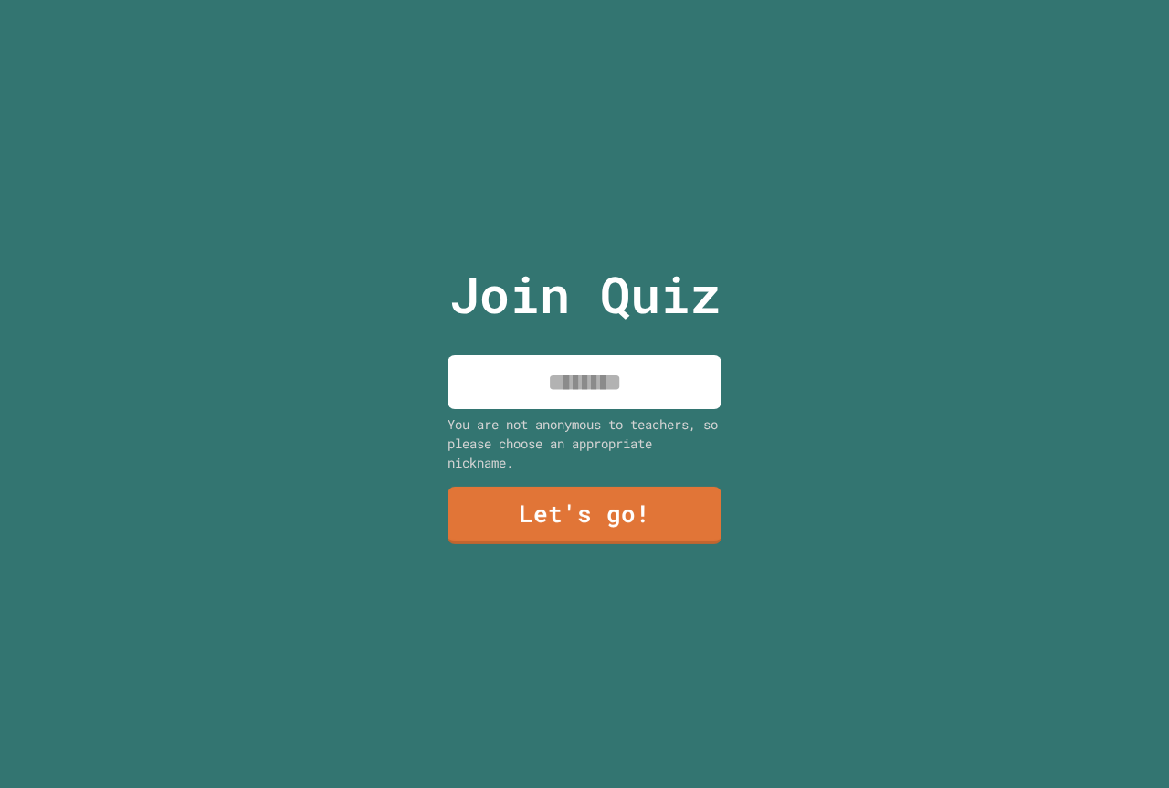
click at [583, 370] on input at bounding box center [584, 382] width 274 height 54
type input "*"
type input "**********"
click at [620, 532] on link "Let's go!" at bounding box center [584, 514] width 277 height 60
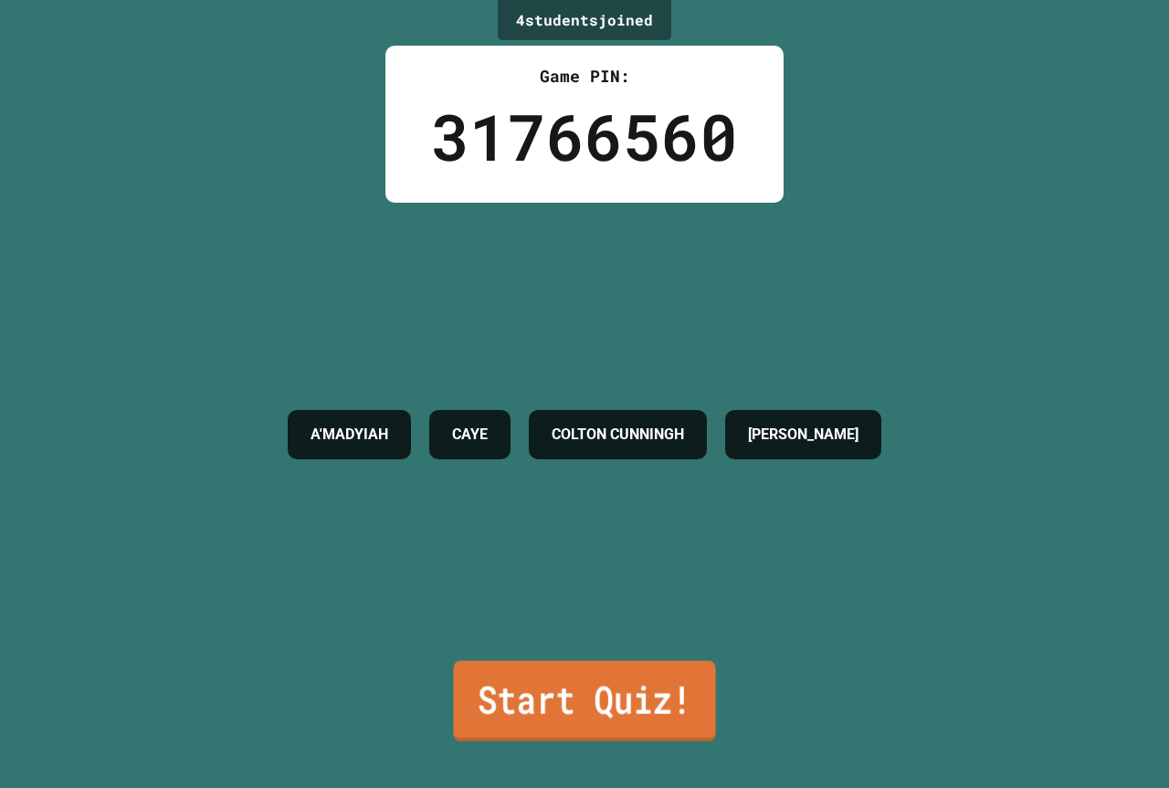
click at [619, 672] on link "Start Quiz!" at bounding box center [584, 701] width 262 height 80
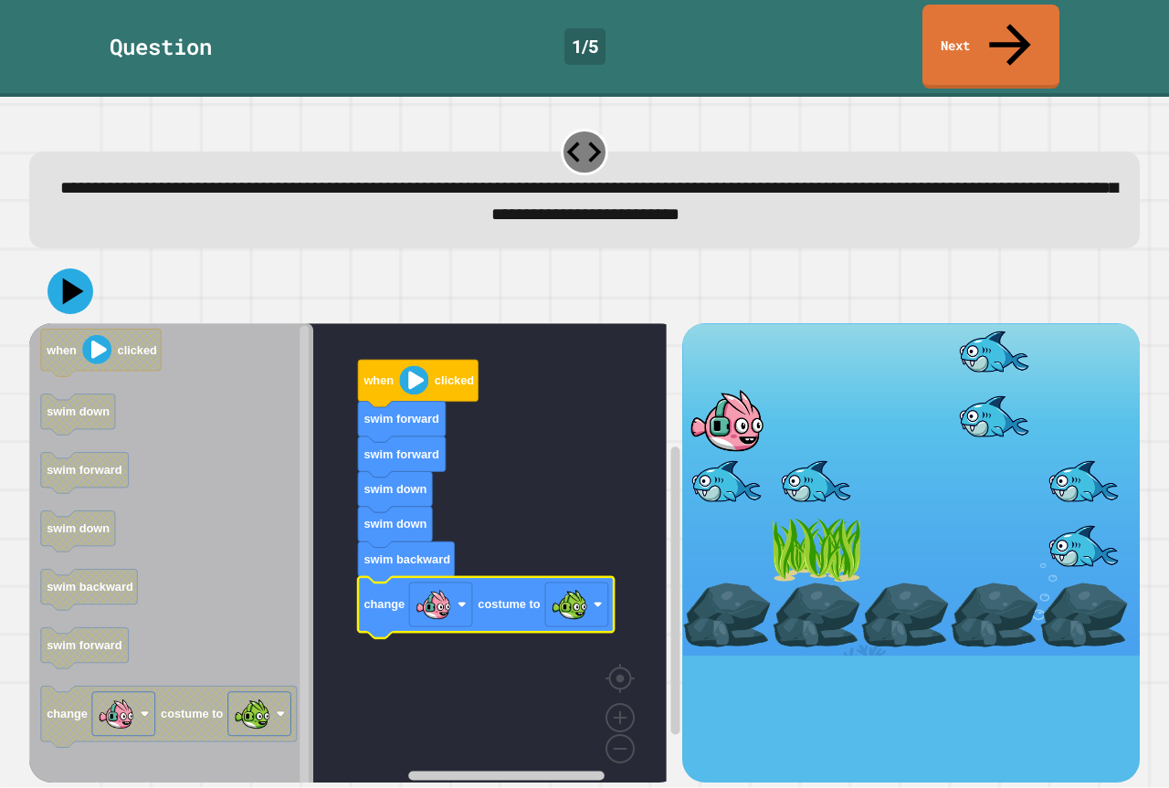
click at [65, 273] on div at bounding box center [584, 291] width 1110 height 64
click at [65, 272] on icon at bounding box center [70, 291] width 55 height 55
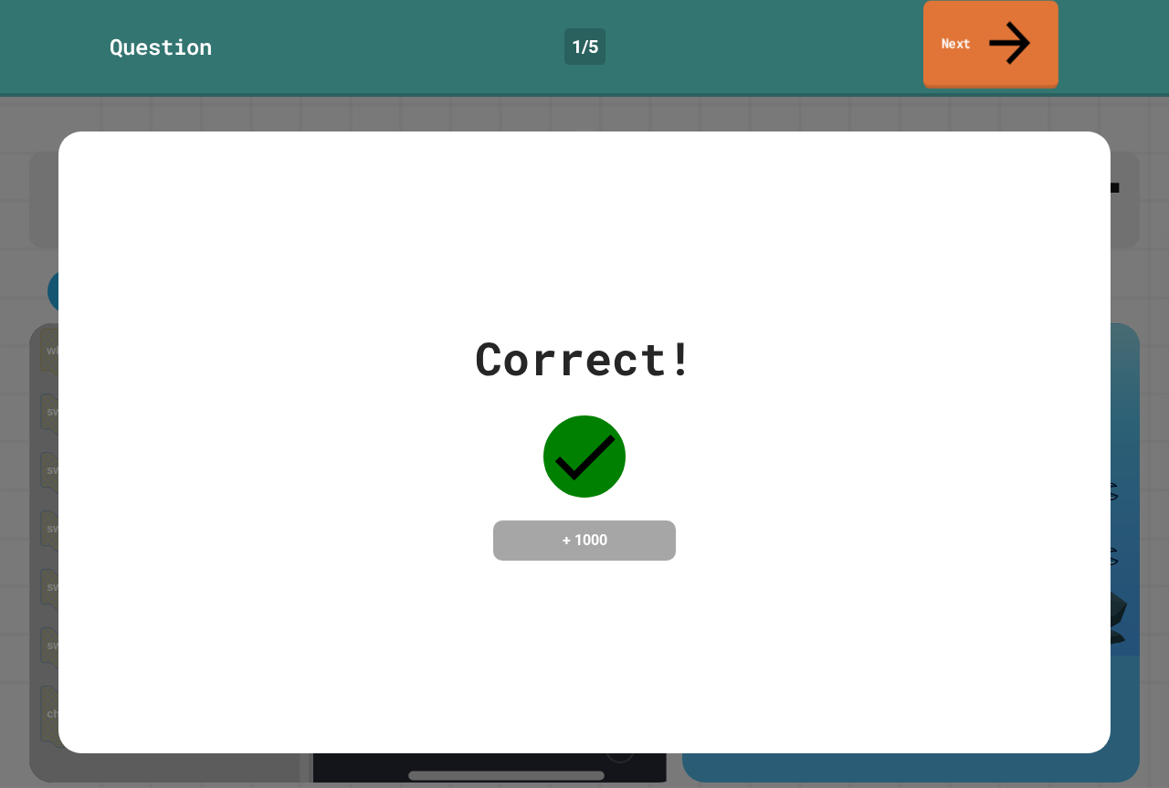
click at [975, 36] on link "Next" at bounding box center [990, 45] width 135 height 89
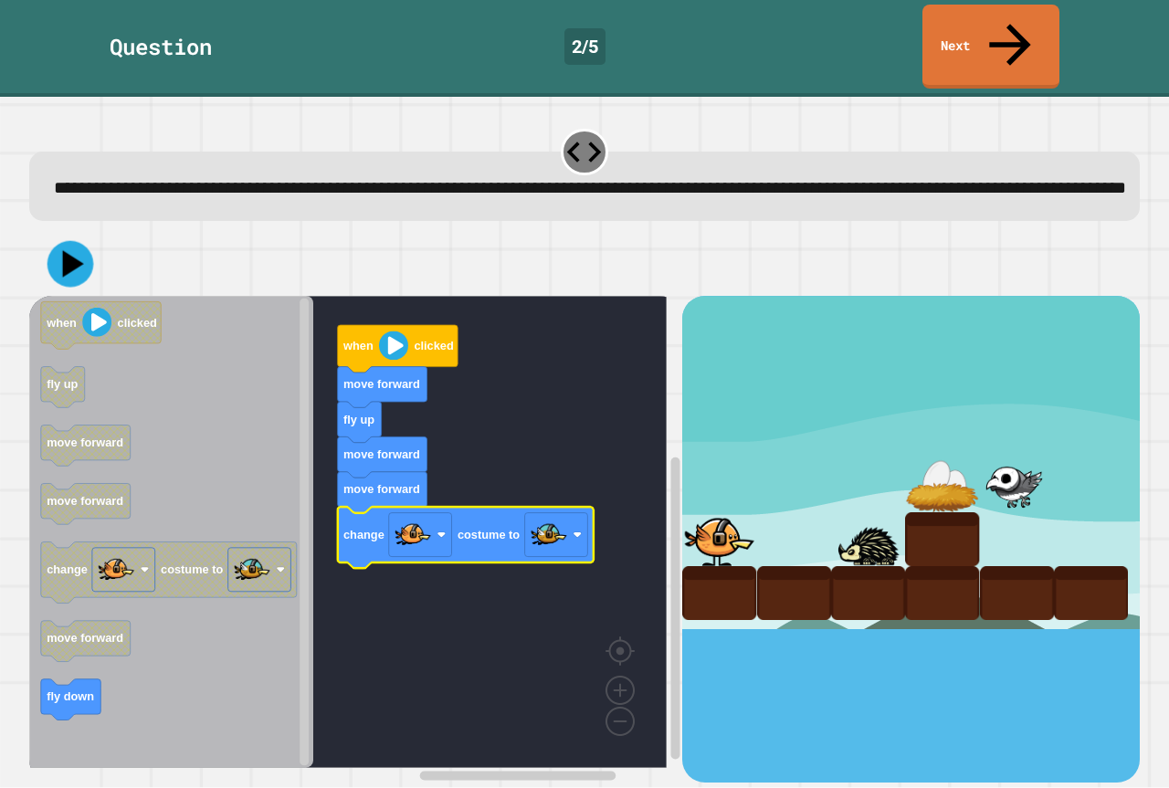
click at [64, 251] on icon at bounding box center [73, 264] width 21 height 27
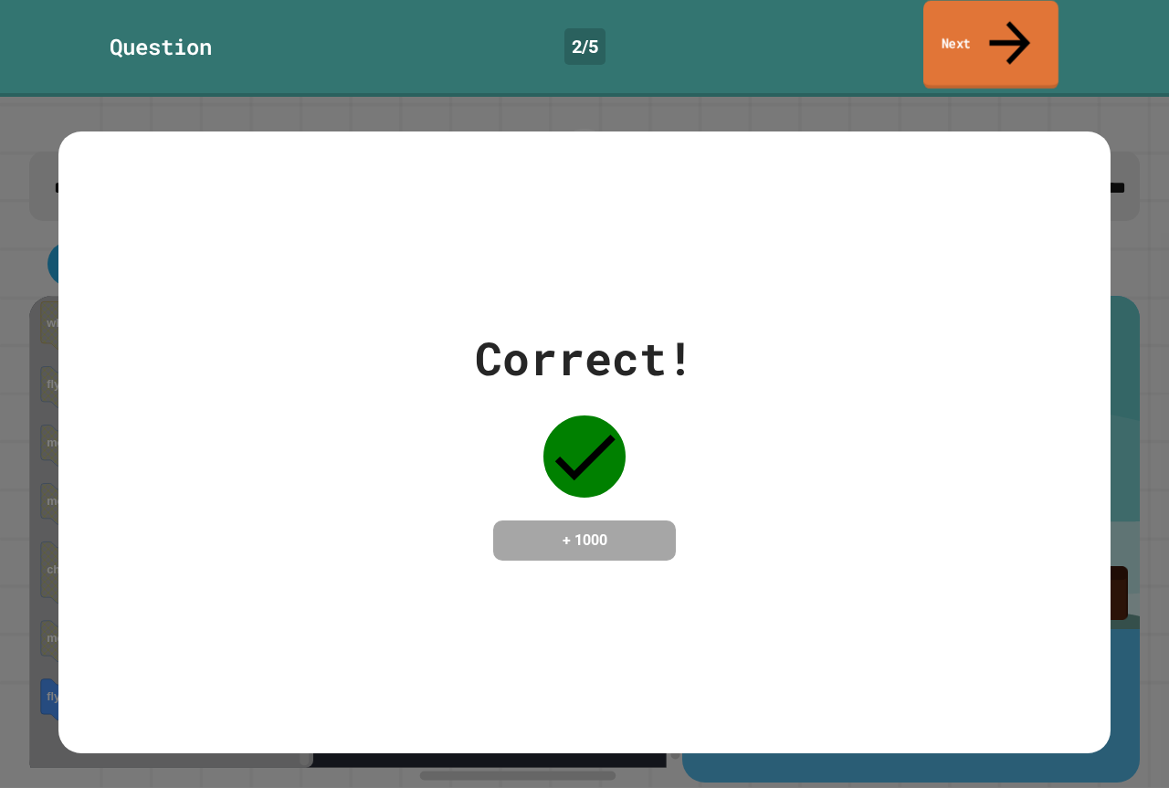
click at [976, 23] on link "Next" at bounding box center [990, 45] width 135 height 89
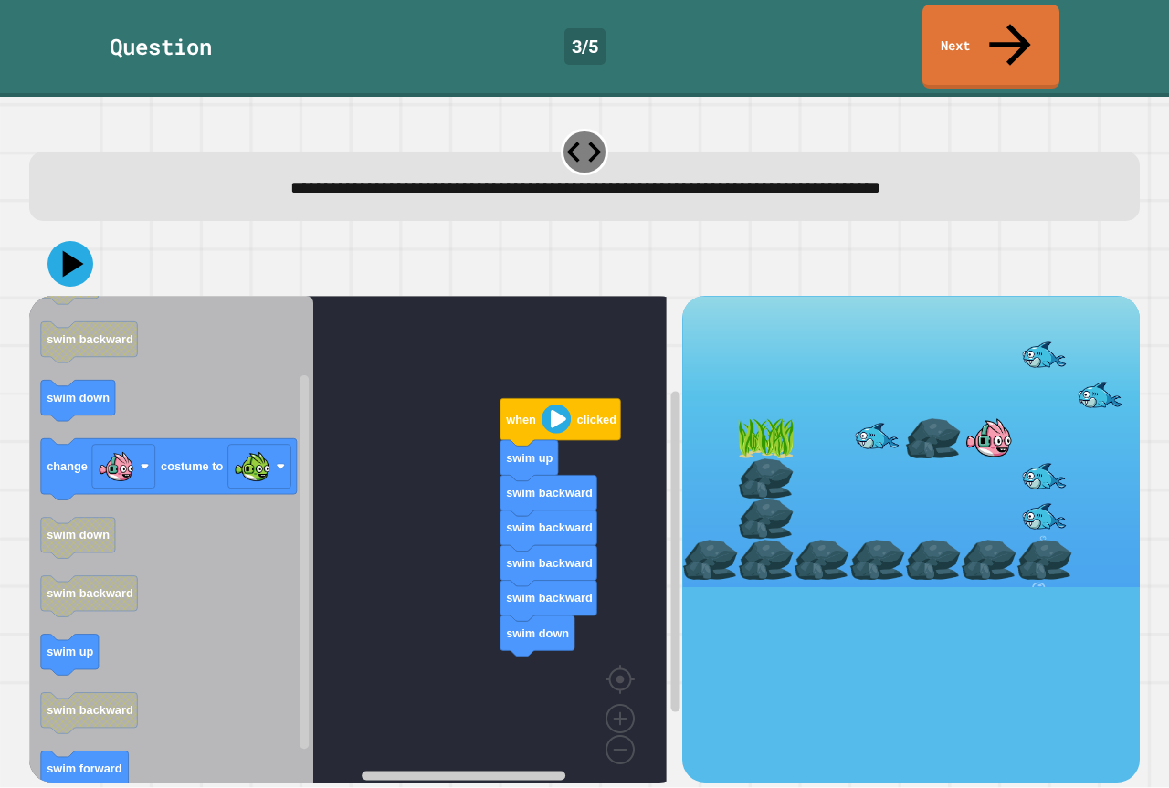
click at [241, 418] on icon "Blockly Workspace" at bounding box center [171, 546] width 284 height 500
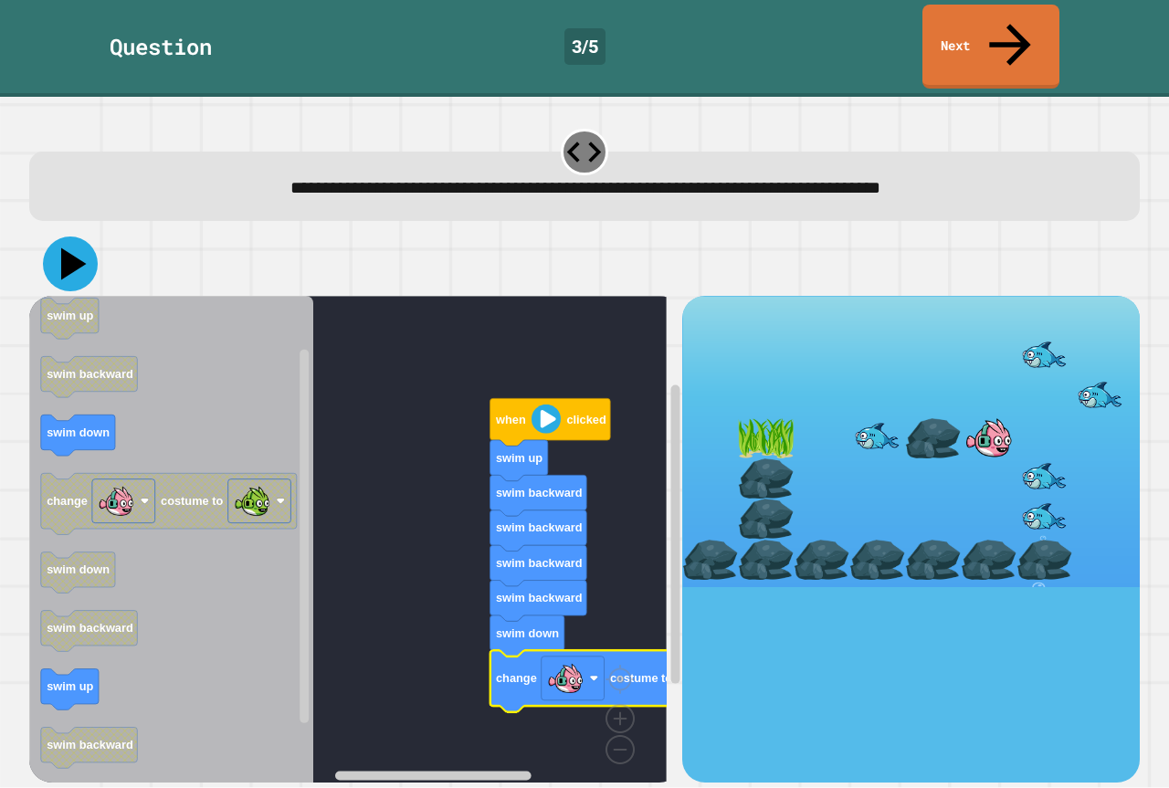
click at [52, 236] on icon at bounding box center [70, 263] width 55 height 55
click at [366, 586] on rect "Blockly Workspace" at bounding box center [347, 546] width 637 height 500
click at [535, 769] on rect "Blockly Workspace" at bounding box center [504, 776] width 339 height 14
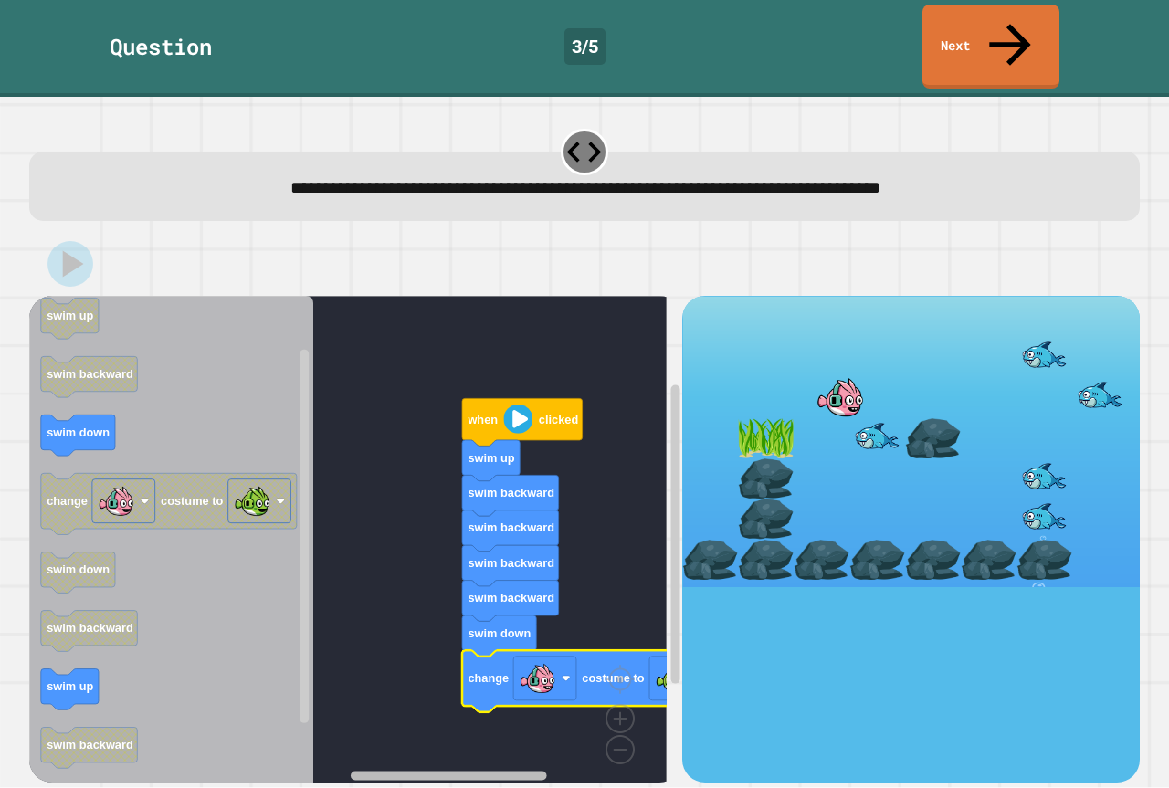
click at [529, 769] on g "Blockly Workspace" at bounding box center [504, 776] width 339 height 14
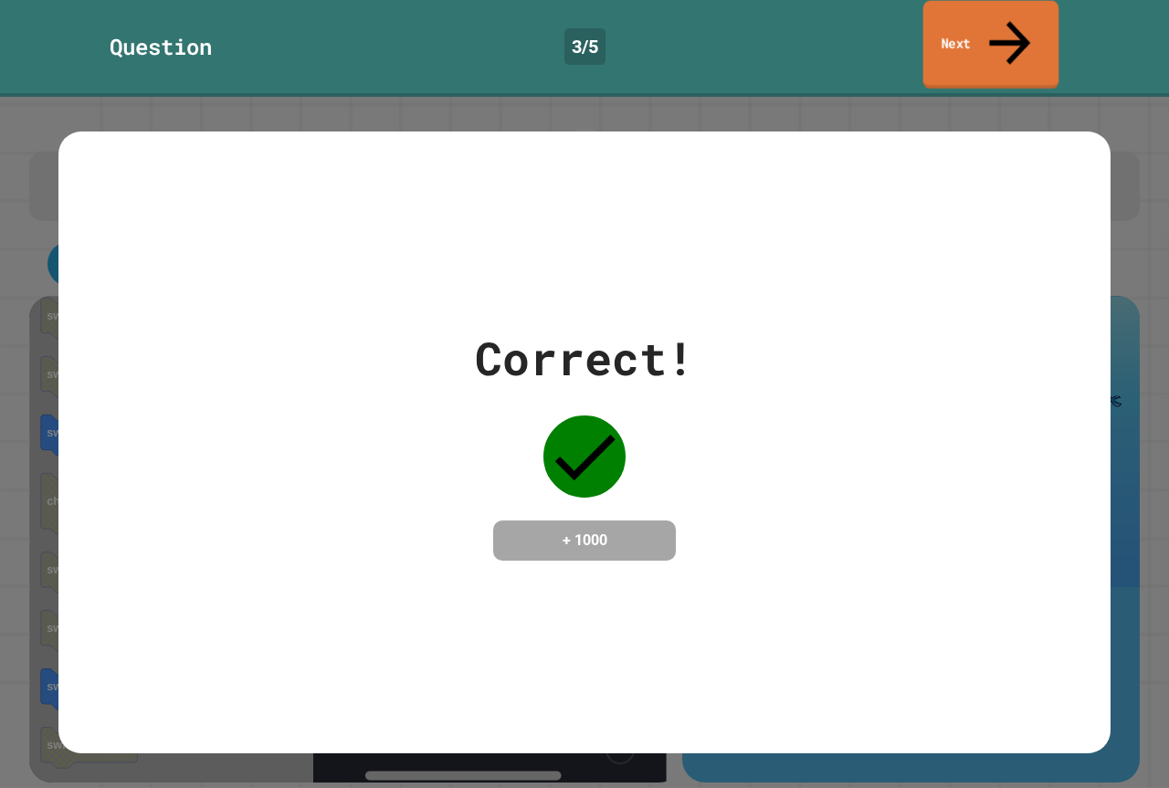
click at [997, 33] on link "Next" at bounding box center [991, 45] width 136 height 89
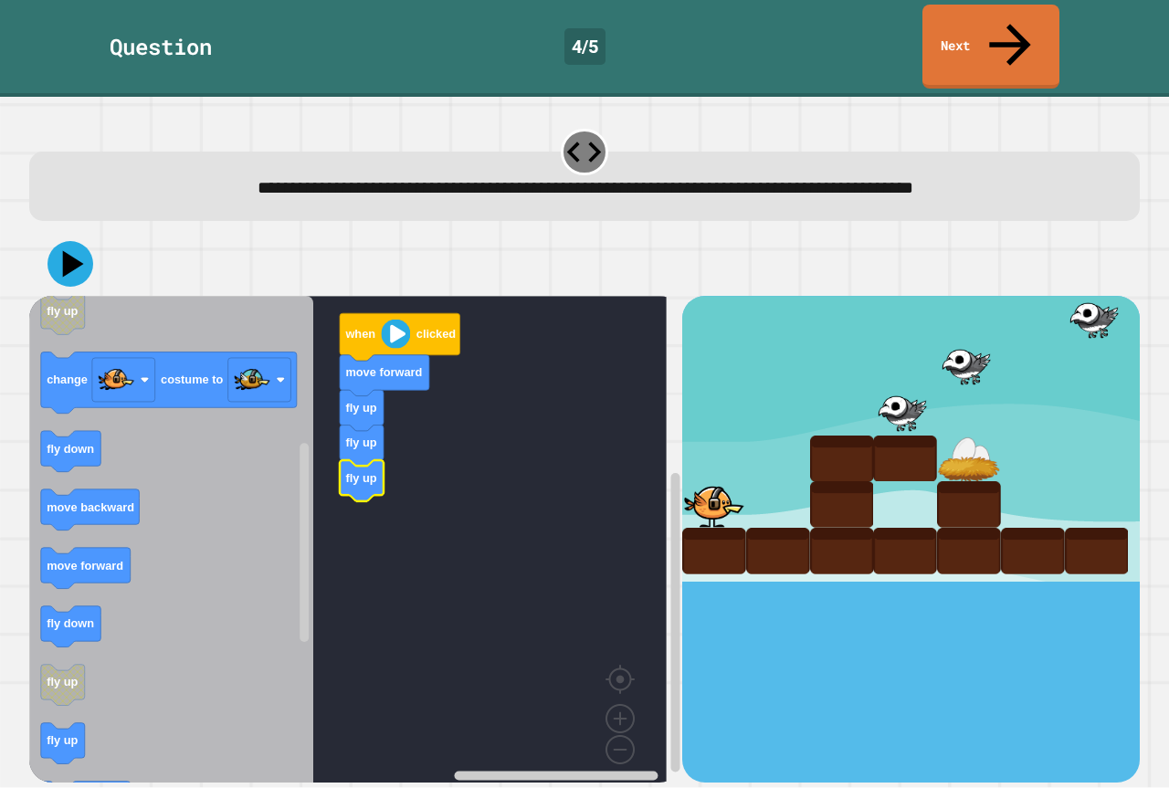
click at [98, 678] on icon "Blockly Workspace" at bounding box center [171, 546] width 284 height 500
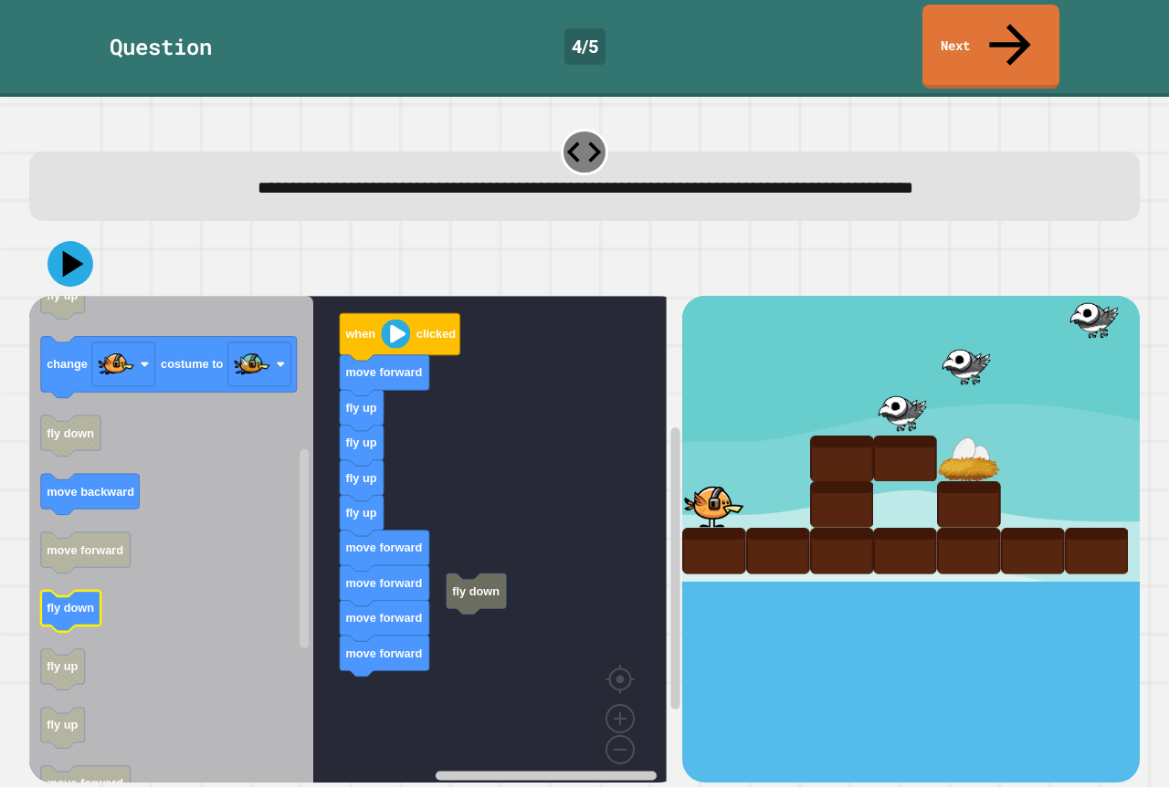
click at [138, 543] on icon "Blockly Workspace" at bounding box center [171, 546] width 284 height 500
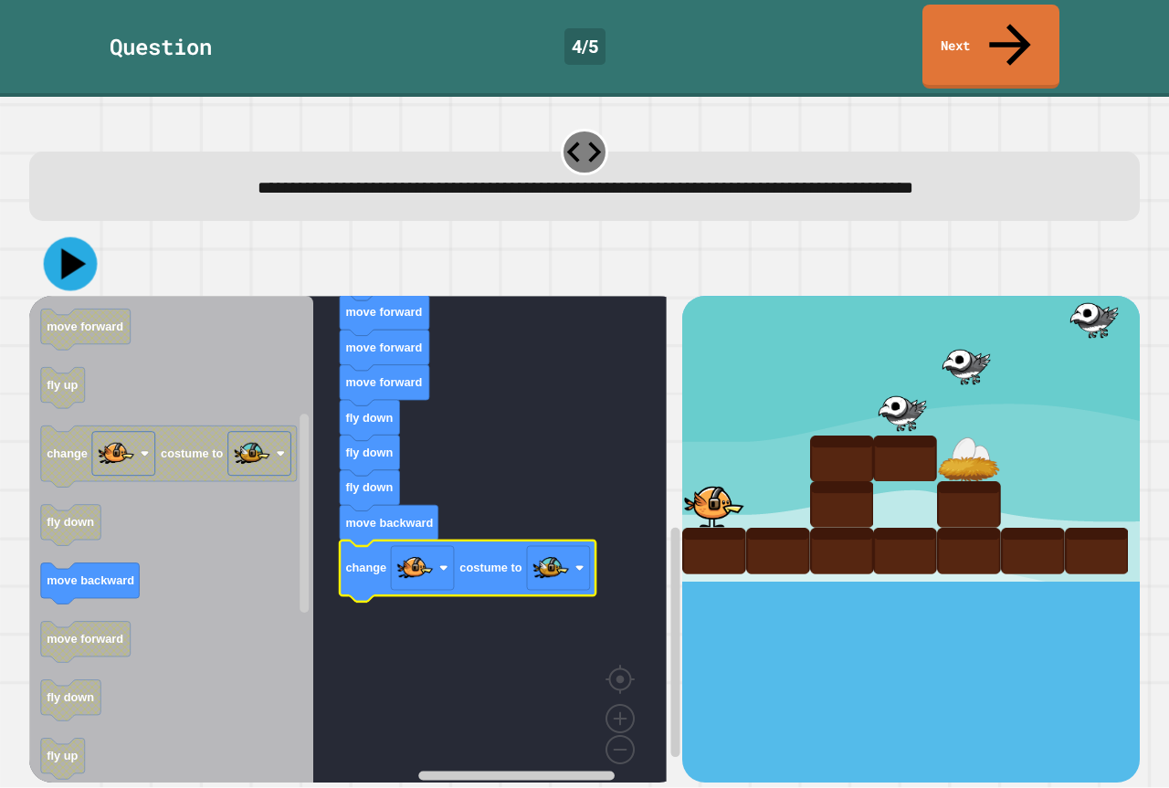
click at [79, 237] on button at bounding box center [71, 264] width 54 height 54
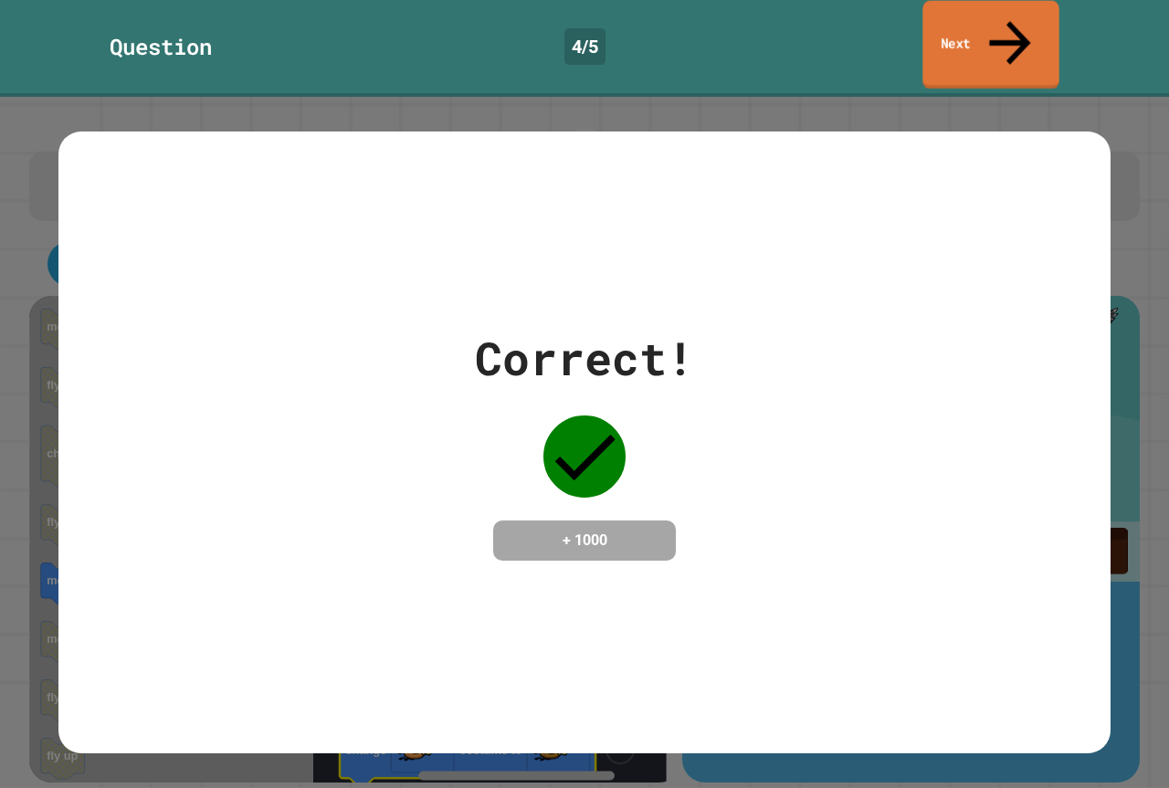
click at [1021, 36] on link "Next" at bounding box center [990, 45] width 136 height 89
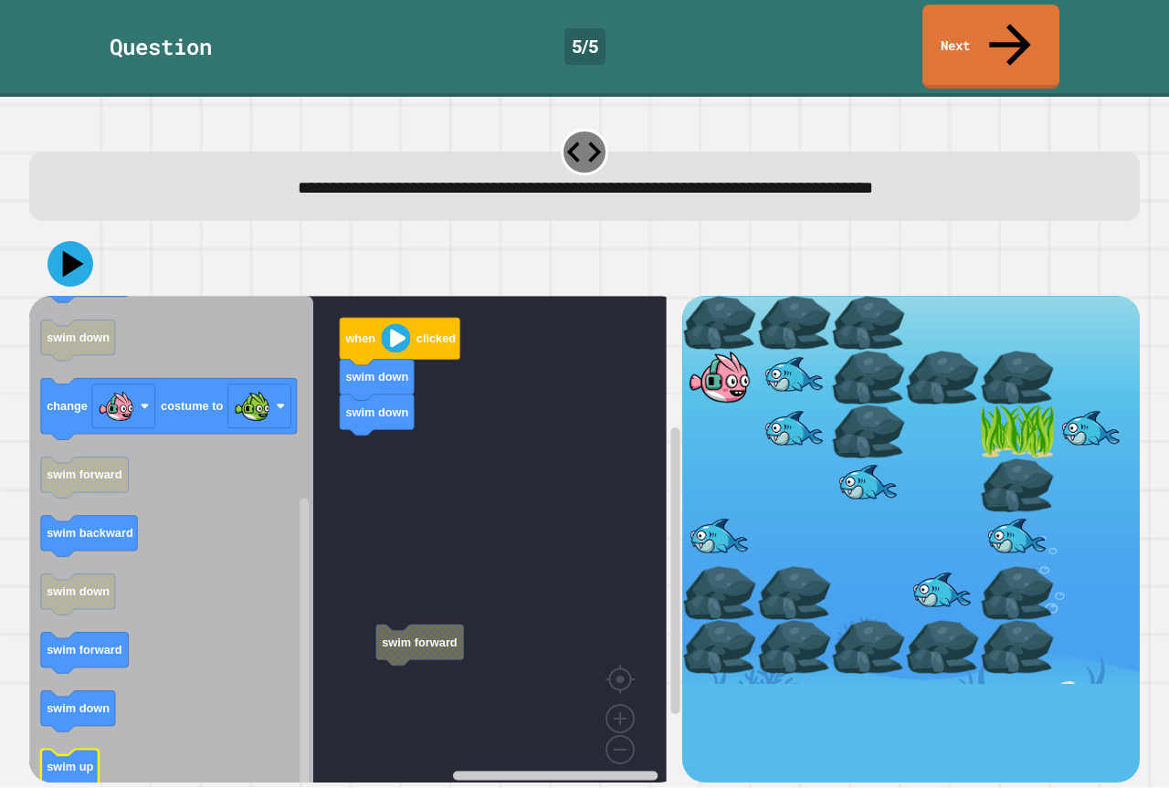
click at [203, 704] on icon "Blockly Workspace" at bounding box center [171, 546] width 284 height 500
click at [405, 491] on rect "Blockly Workspace" at bounding box center [347, 546] width 637 height 500
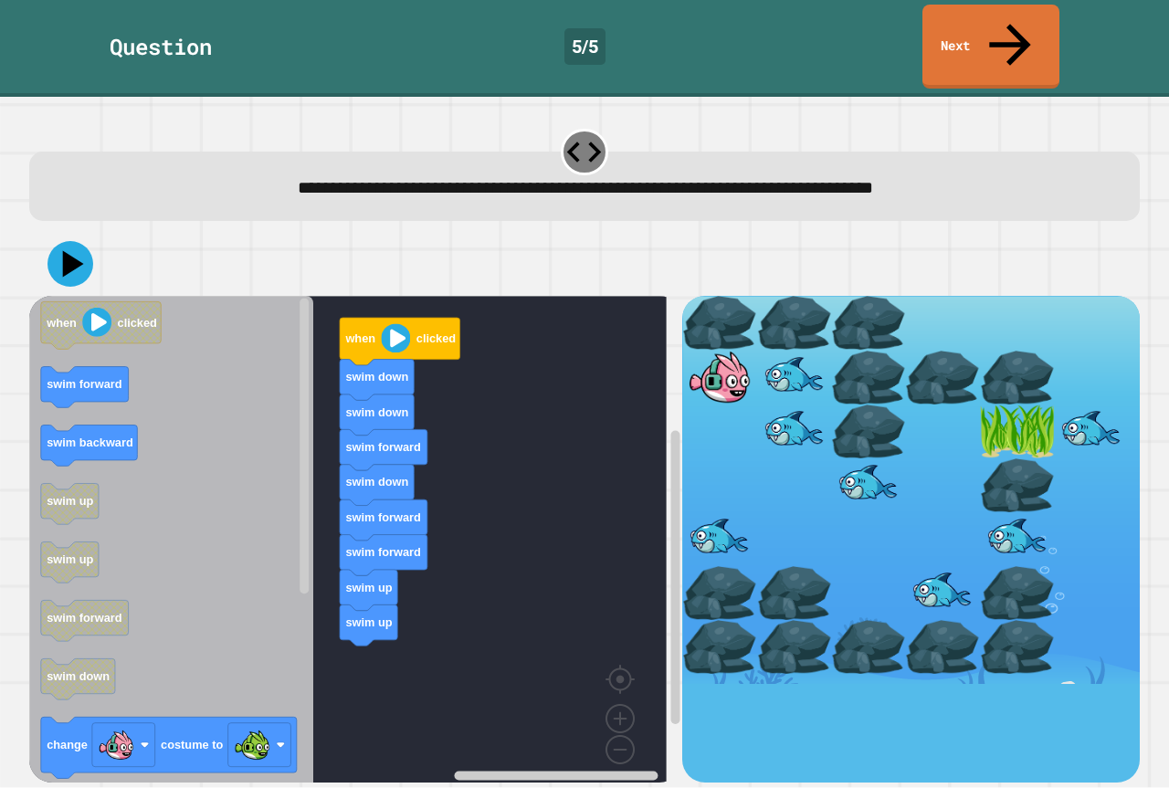
click at [357, 611] on div "when clicked swim down swim down swim forward swim down swim forward swim forwa…" at bounding box center [355, 539] width 653 height 486
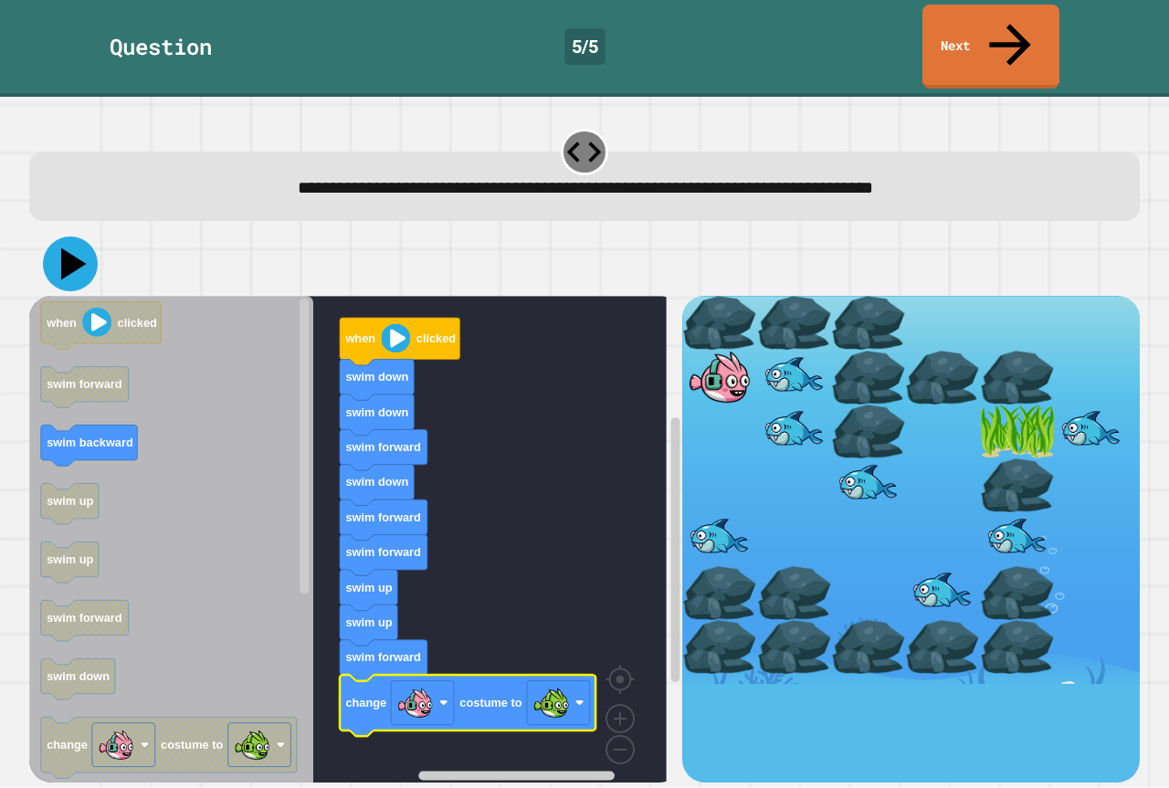
click at [65, 248] on icon at bounding box center [74, 264] width 26 height 32
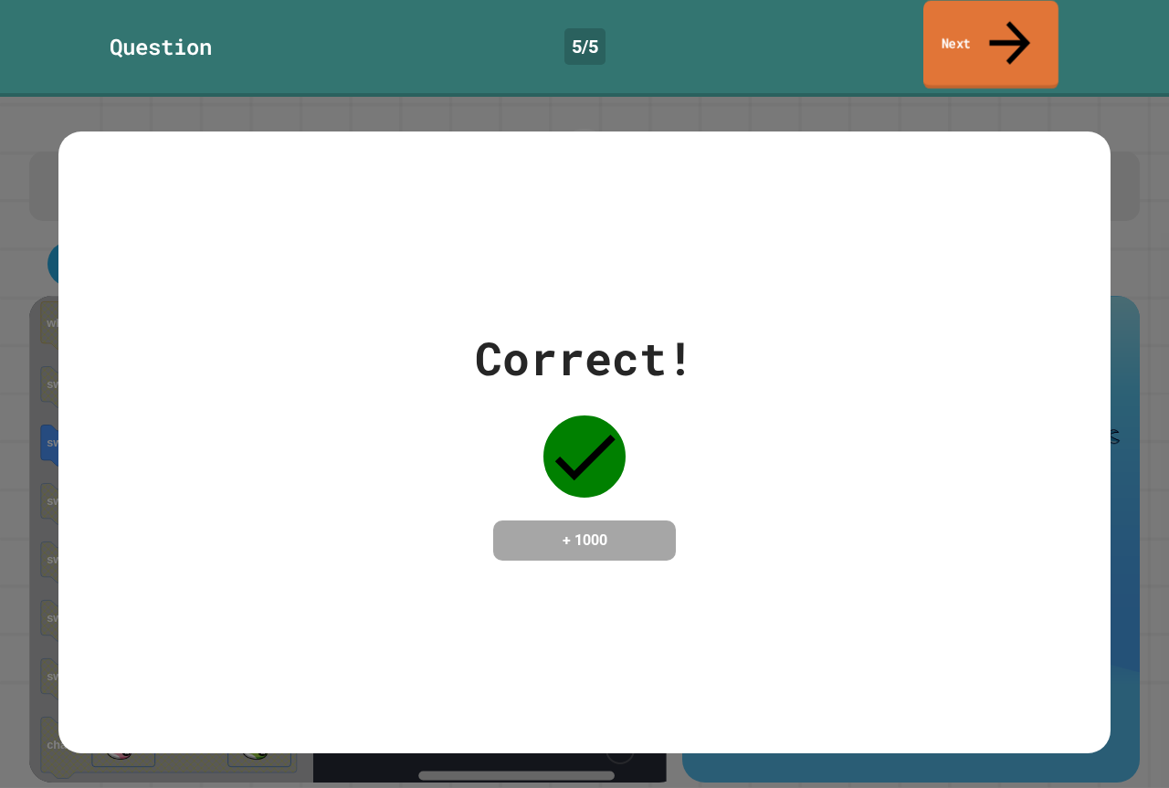
click at [975, 15] on link "Next" at bounding box center [990, 45] width 135 height 89
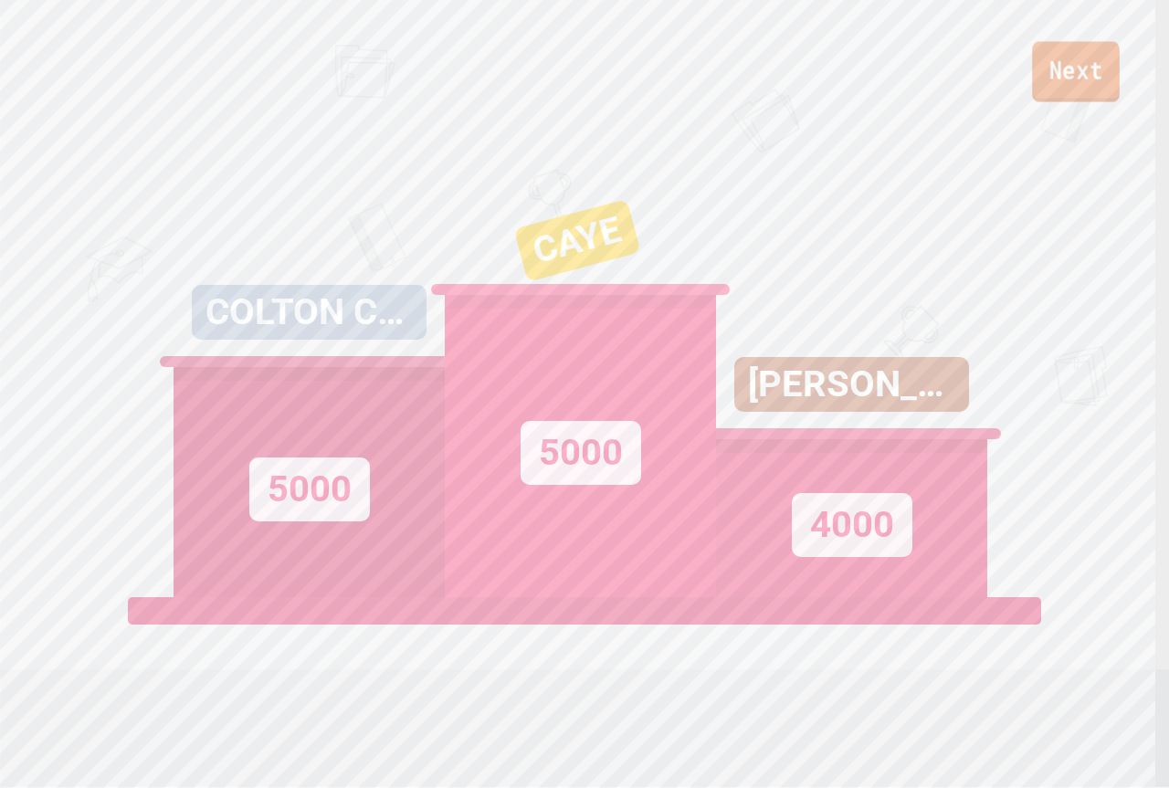
click at [1058, 82] on link "Next" at bounding box center [1076, 72] width 88 height 60
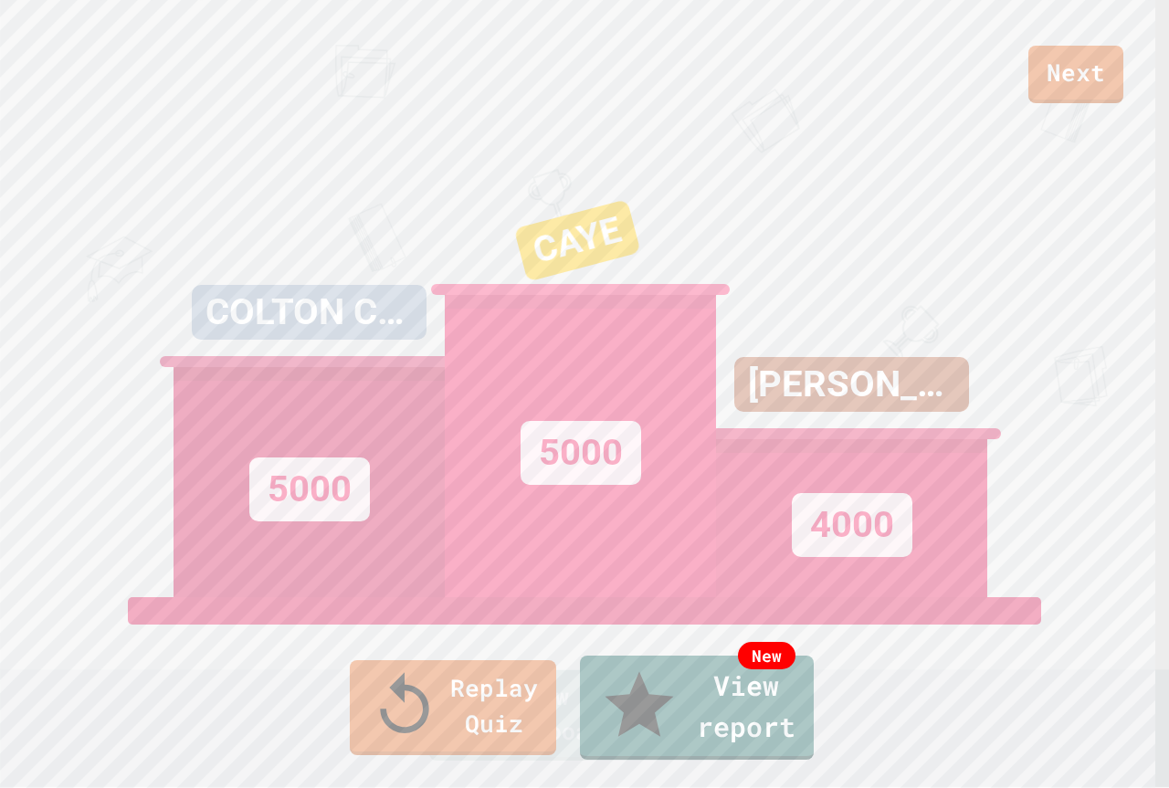
type textarea "***"
